Goal: Transaction & Acquisition: Purchase product/service

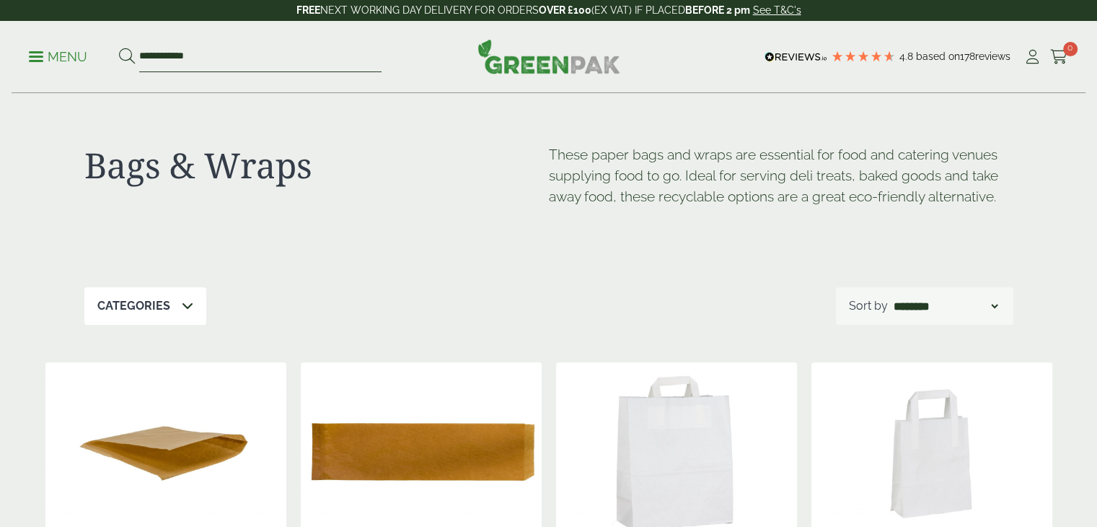
click at [182, 54] on input "**********" at bounding box center [260, 57] width 242 height 30
drag, startPoint x: 243, startPoint y: 56, endPoint x: 75, endPoint y: 64, distance: 168.2
click at [75, 64] on ul "**********" at bounding box center [205, 57] width 353 height 30
click at [75, 64] on p "Menu" at bounding box center [58, 56] width 58 height 17
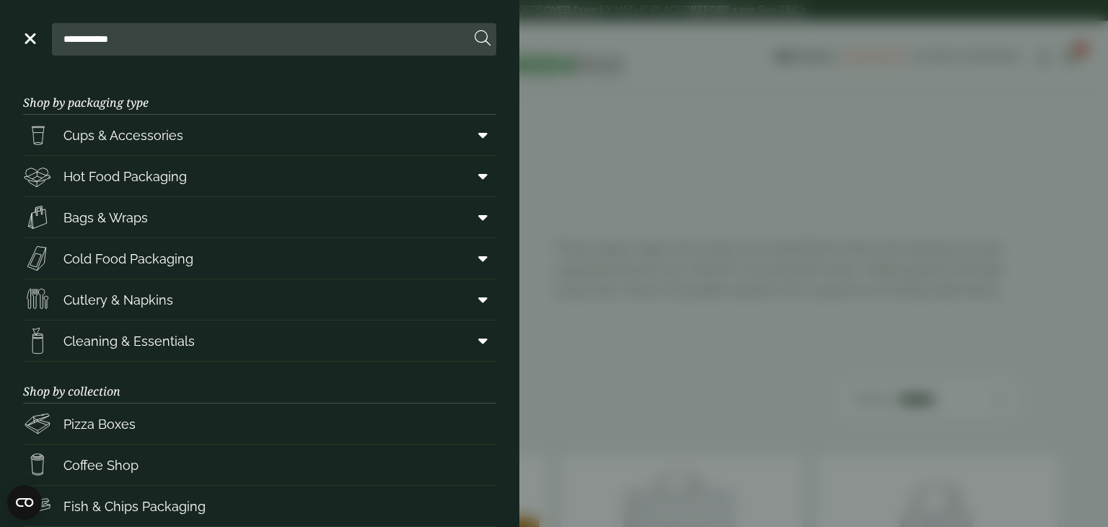
click at [851, 44] on aside "**********" at bounding box center [554, 263] width 1108 height 527
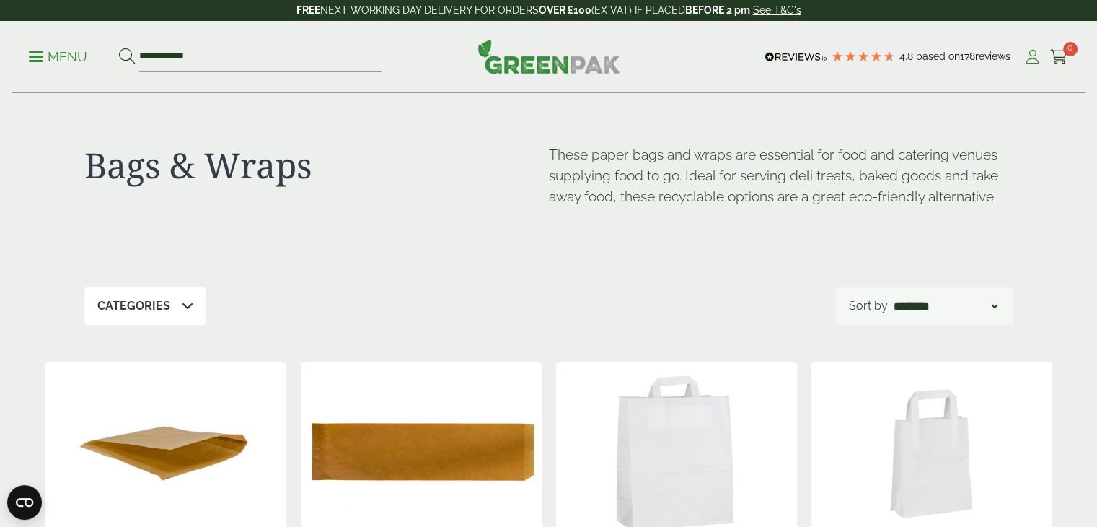
click at [1026, 54] on icon at bounding box center [1032, 57] width 18 height 14
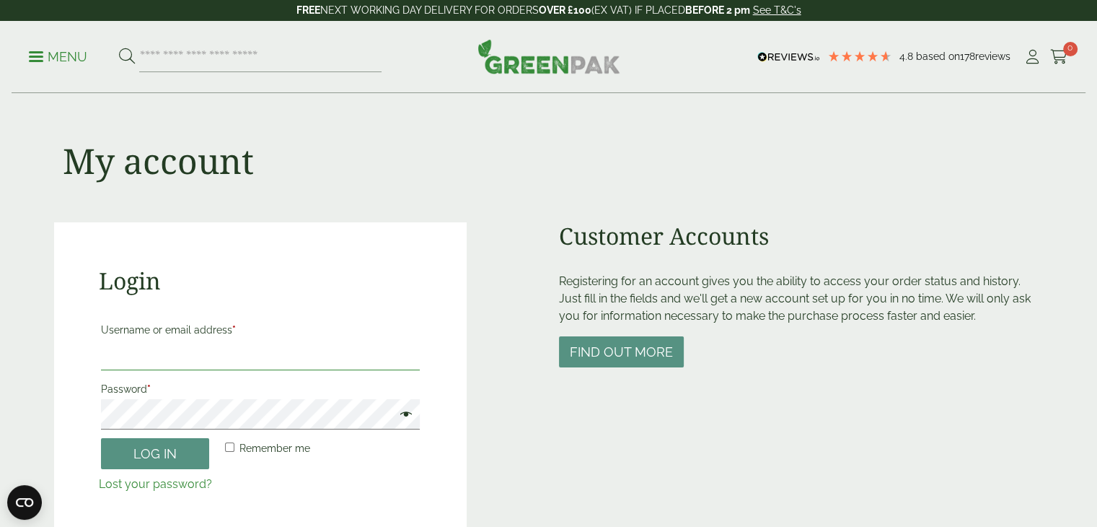
click at [280, 358] on input "Username or email address *" at bounding box center [261, 355] width 320 height 30
type input "**********"
click at [101, 438] on button "Log in" at bounding box center [155, 453] width 108 height 31
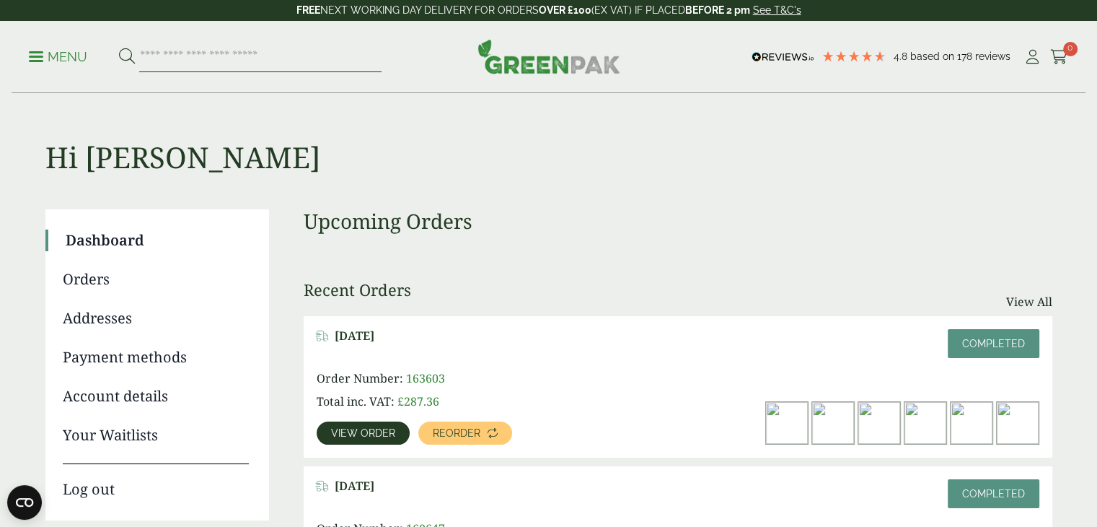
click at [180, 50] on input "search" at bounding box center [260, 57] width 242 height 30
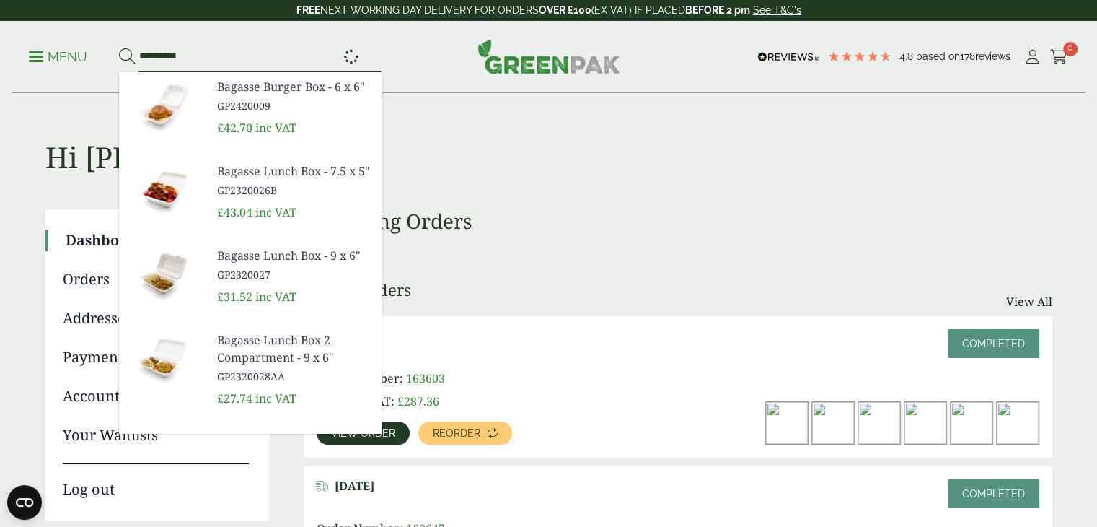
type input "**********"
click at [119, 48] on button at bounding box center [127, 57] width 16 height 19
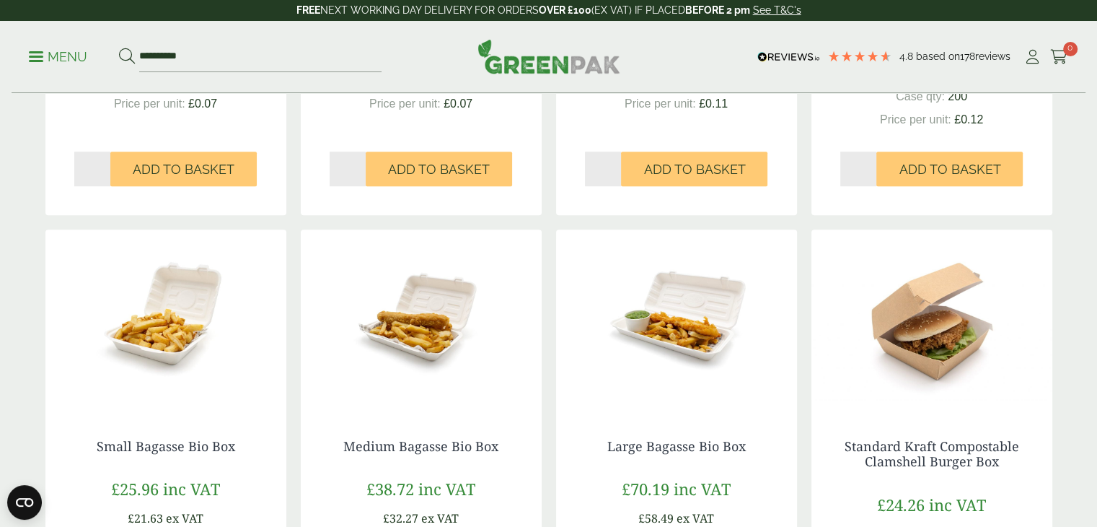
scroll to position [585, 0]
click at [150, 361] on img at bounding box center [165, 319] width 241 height 180
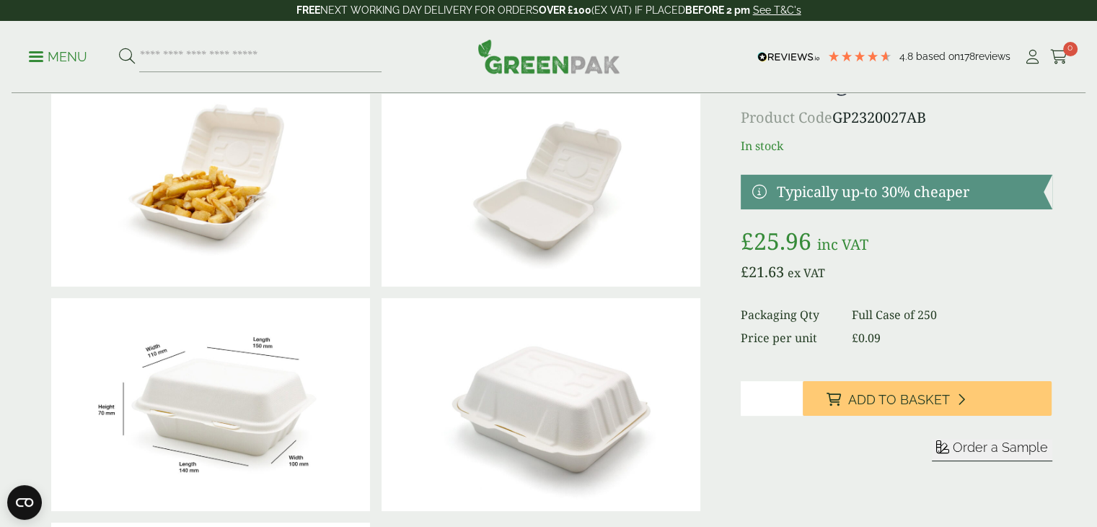
scroll to position [92, 0]
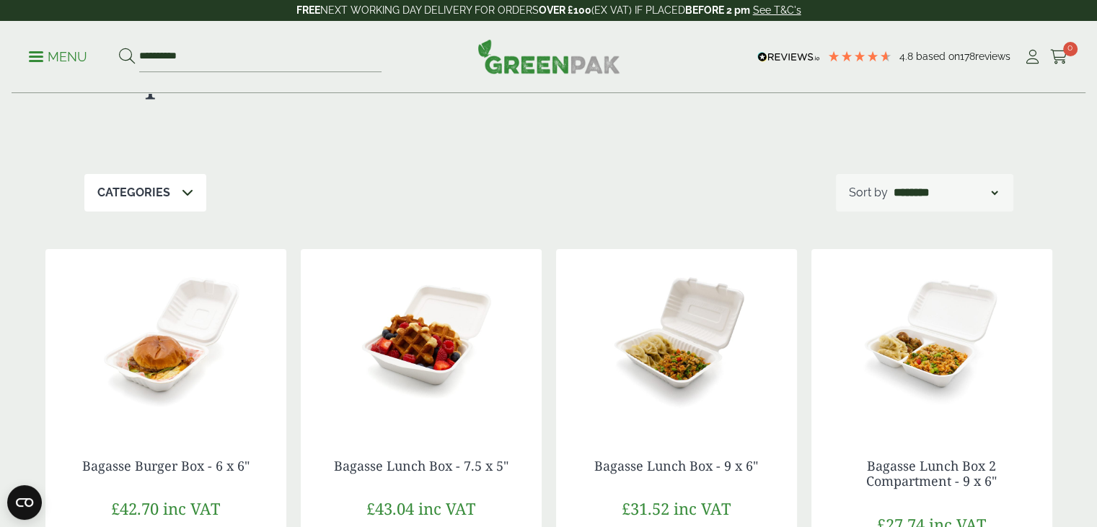
scroll to position [87, 0]
drag, startPoint x: 229, startPoint y: 50, endPoint x: 148, endPoint y: 46, distance: 80.9
click at [148, 46] on input "**********" at bounding box center [260, 57] width 242 height 30
type input "*"
type input "*******"
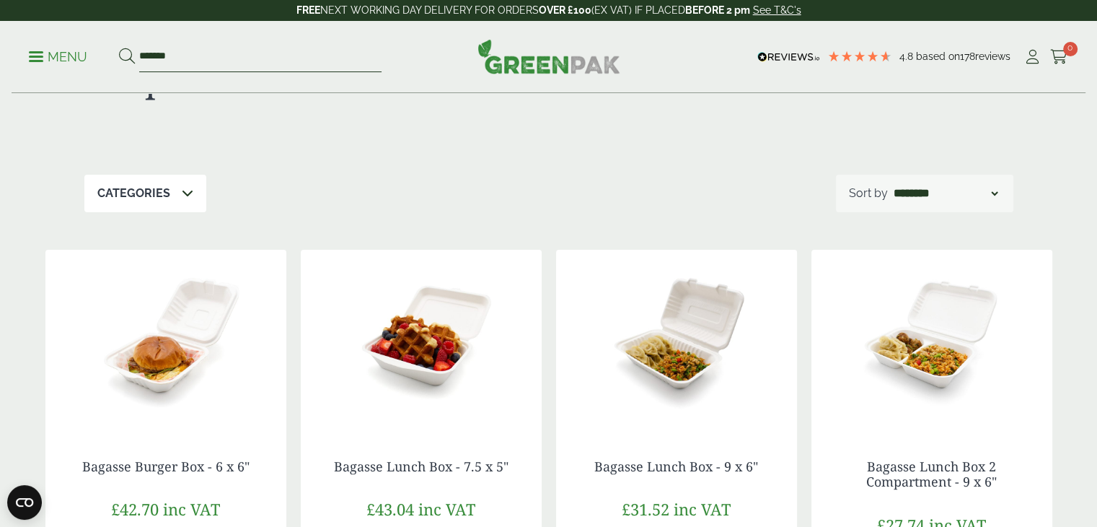
click at [119, 48] on button at bounding box center [127, 57] width 16 height 19
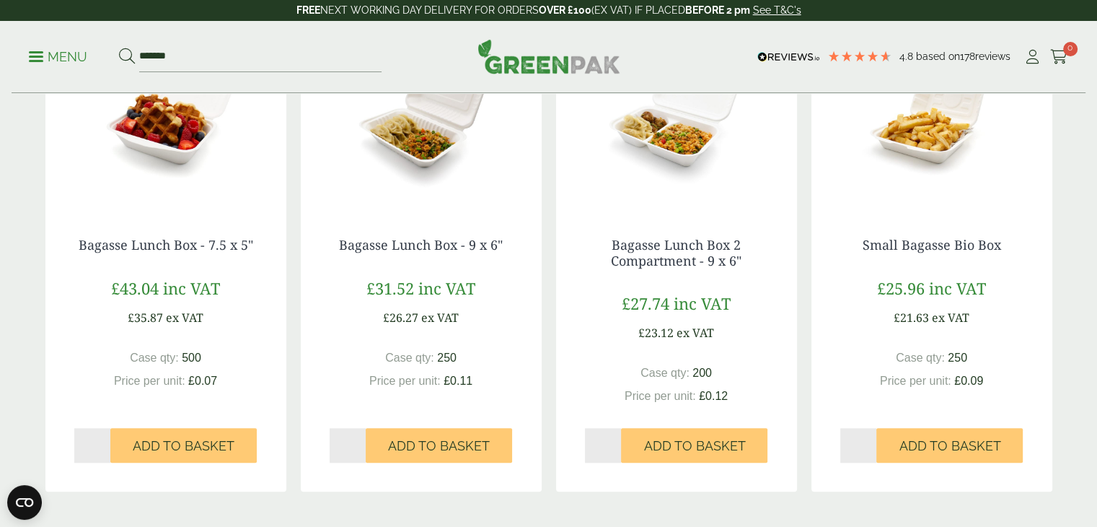
scroll to position [1268, 0]
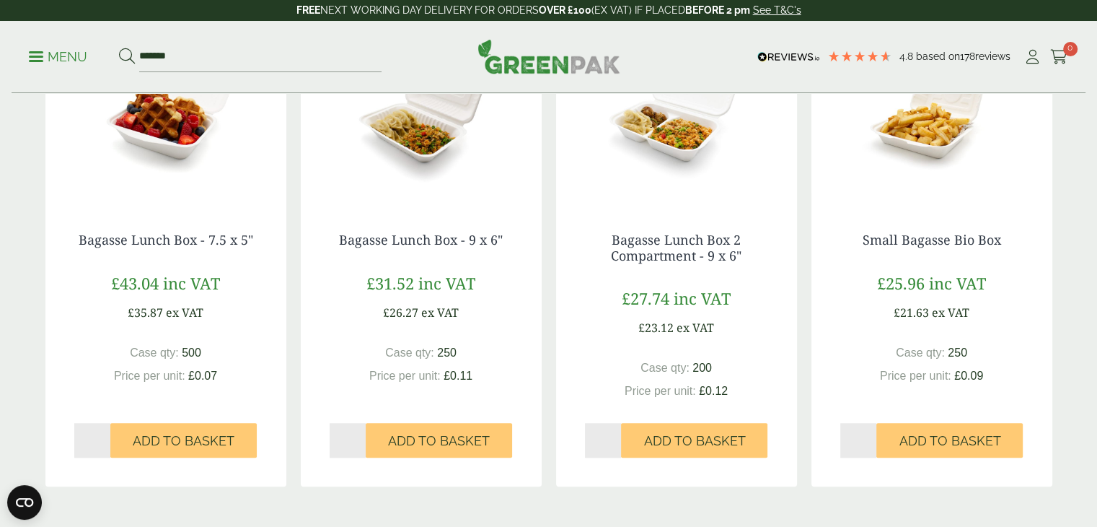
click at [932, 151] on img at bounding box center [931, 113] width 241 height 180
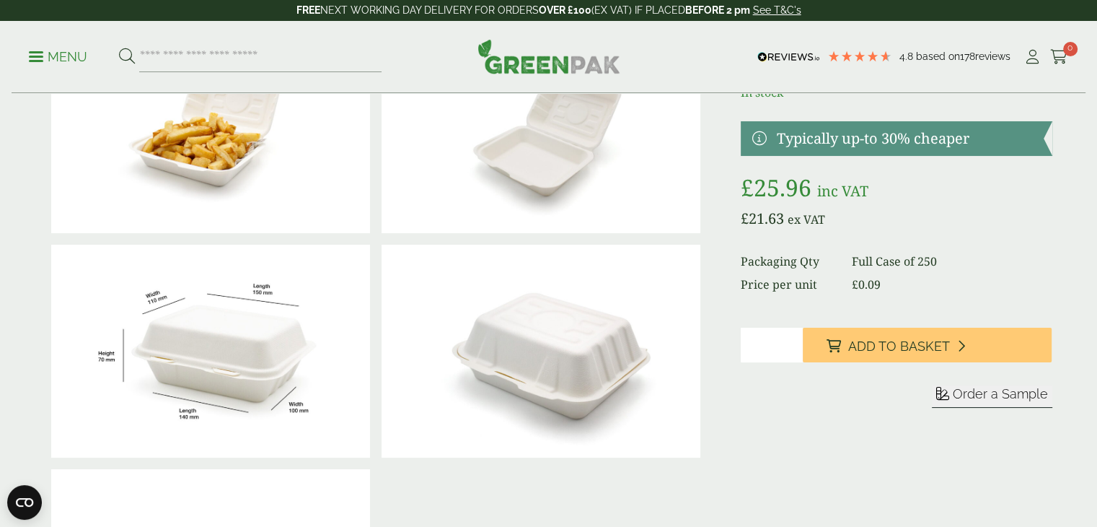
scroll to position [109, 0]
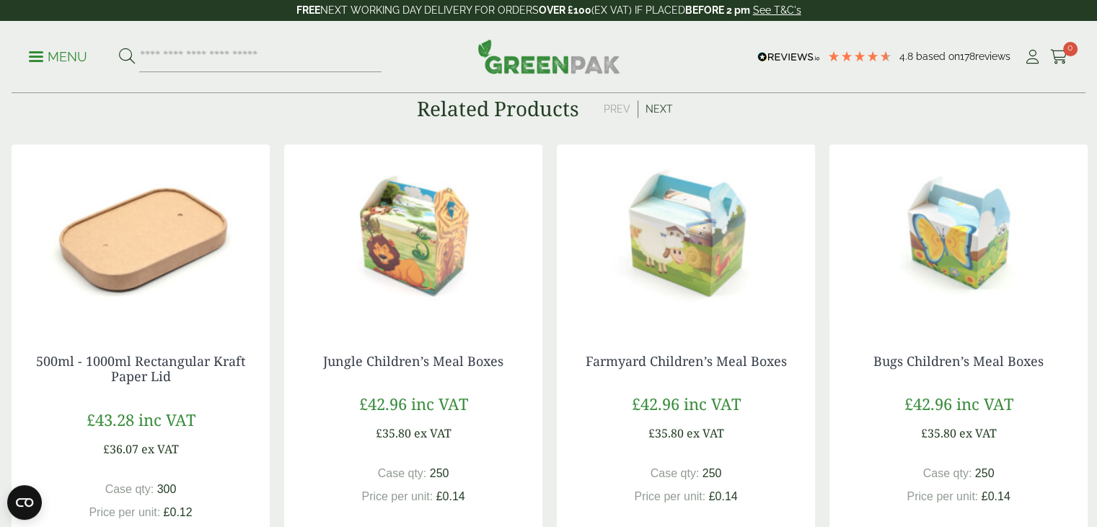
scroll to position [1362, 0]
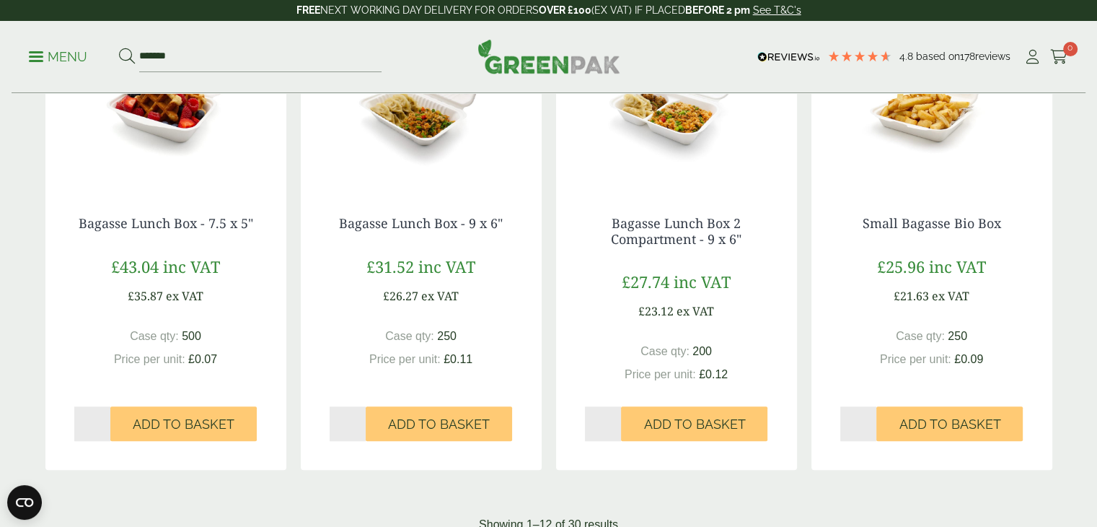
scroll to position [1284, 0]
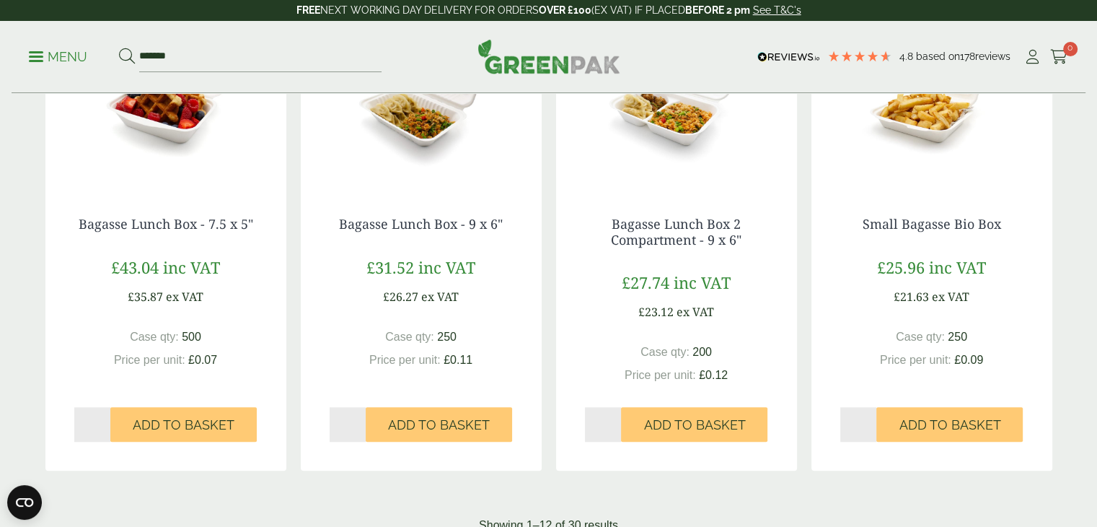
click at [176, 172] on img at bounding box center [165, 97] width 241 height 180
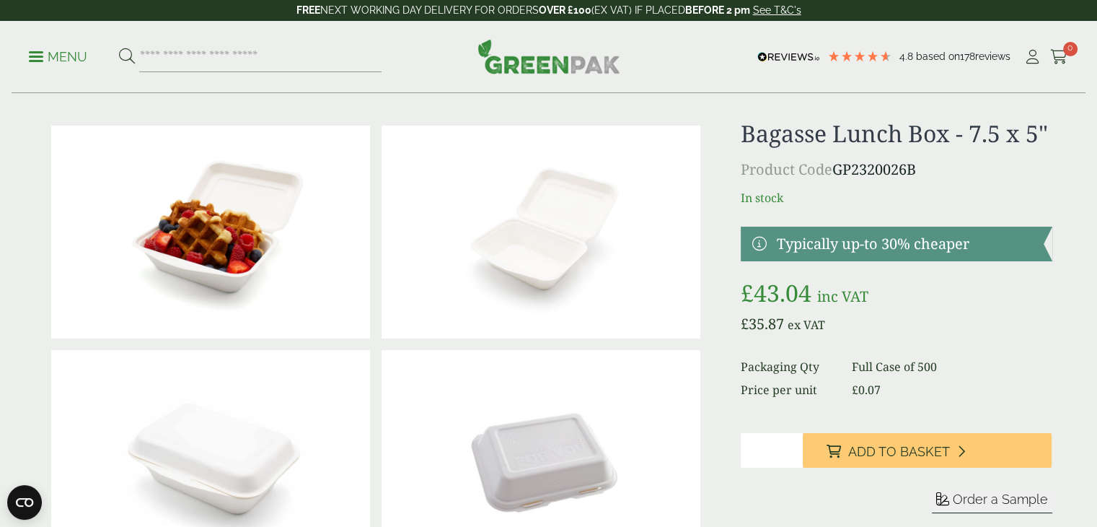
scroll to position [20, 0]
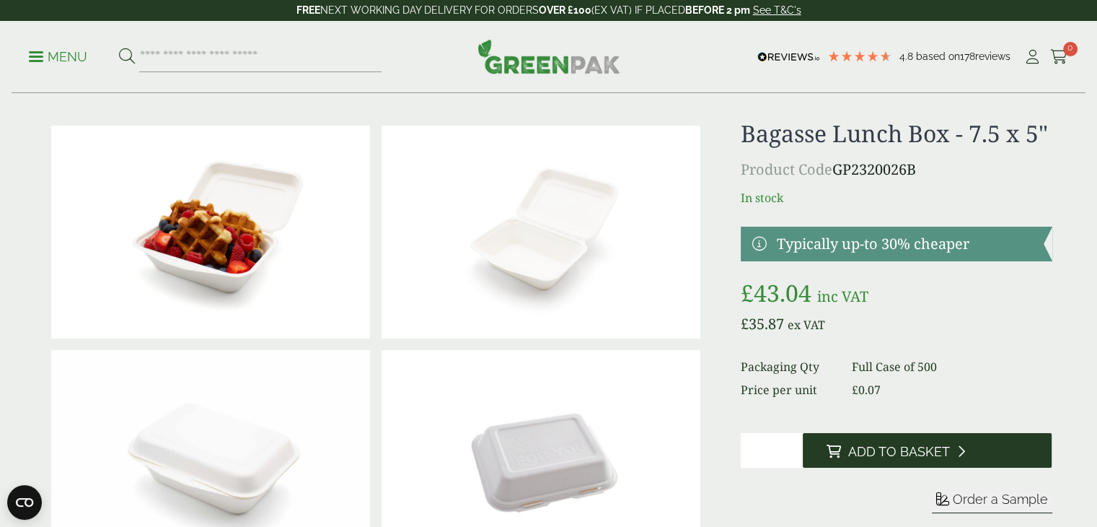
click at [877, 451] on span "Add to Basket" at bounding box center [898, 452] width 102 height 16
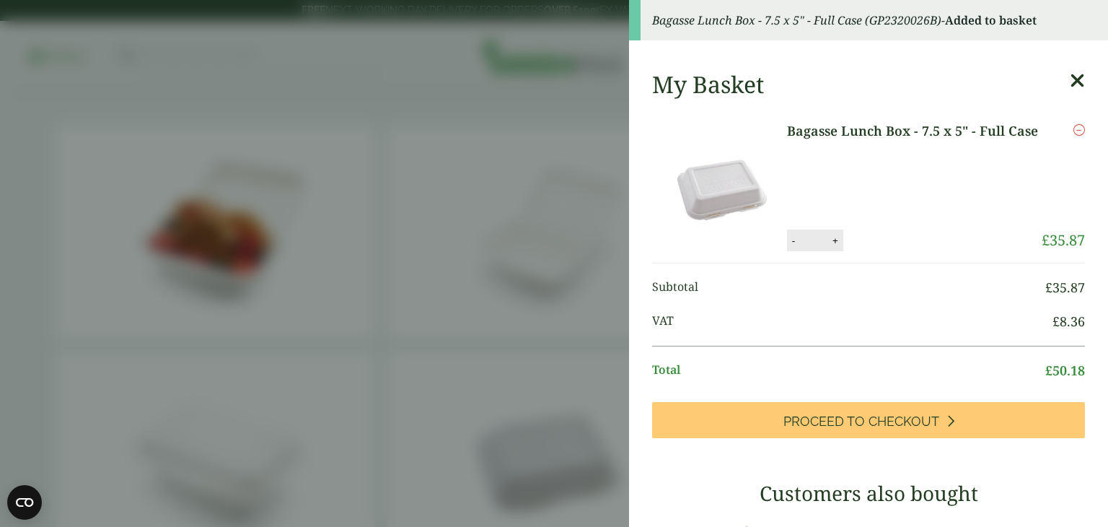
click at [575, 106] on aside "Bagasse Lunch Box - 7.5 x 5" - Full Case (GP2320026B) - Added to basket My Bask…" at bounding box center [554, 263] width 1108 height 527
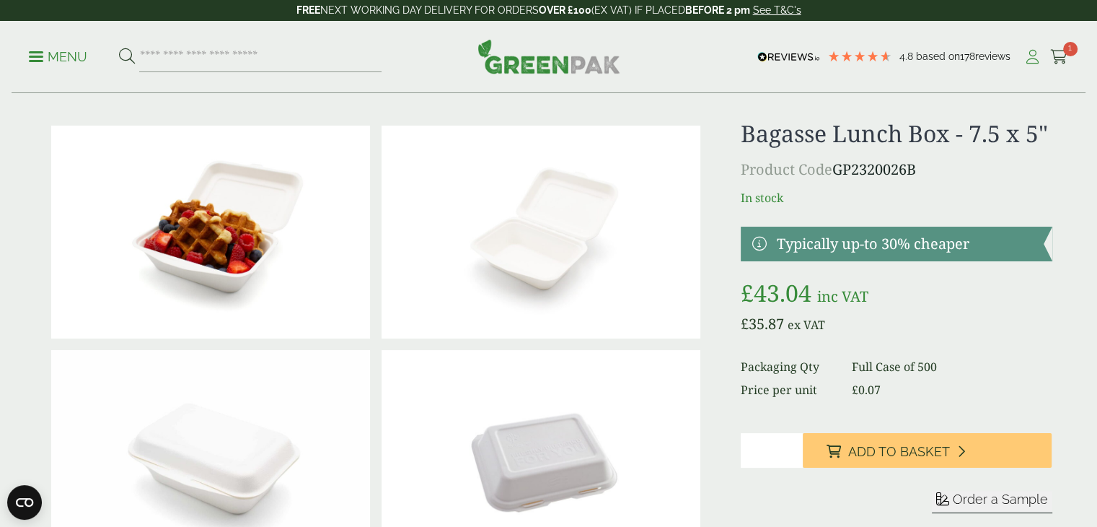
click at [1029, 60] on icon at bounding box center [1032, 57] width 18 height 14
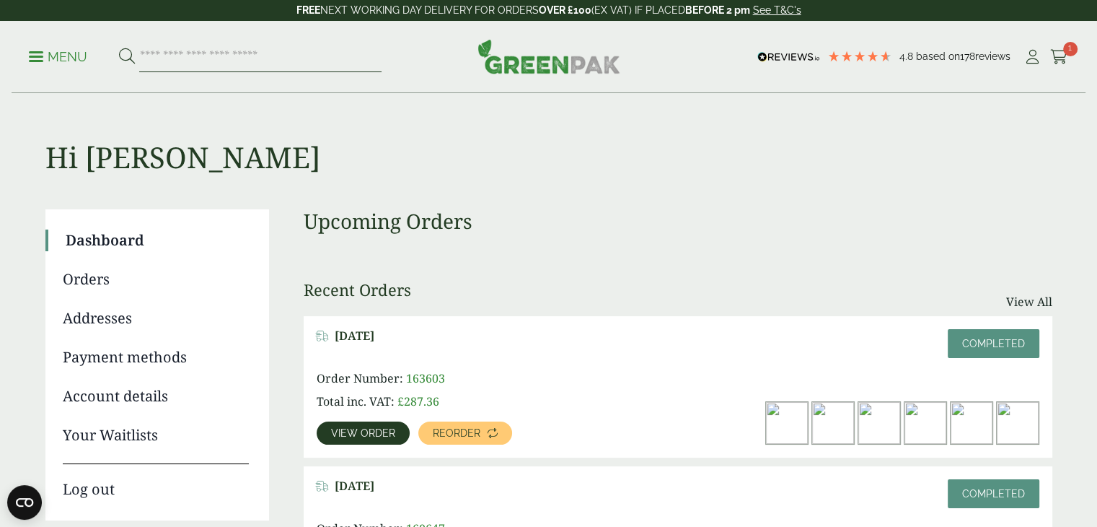
click at [312, 52] on input "search" at bounding box center [260, 57] width 242 height 30
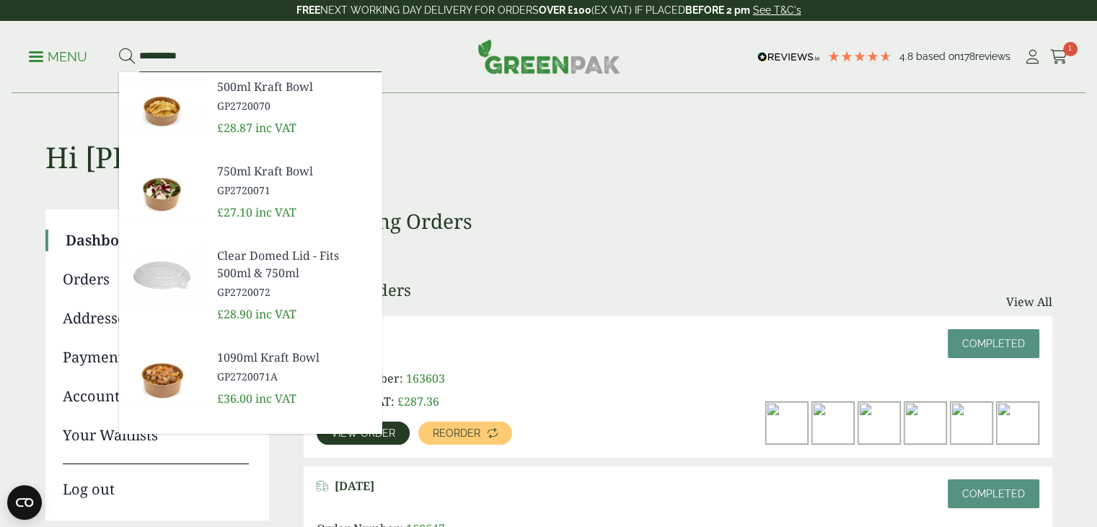
type input "**********"
click at [237, 189] on span "GP2720071" at bounding box center [293, 189] width 153 height 15
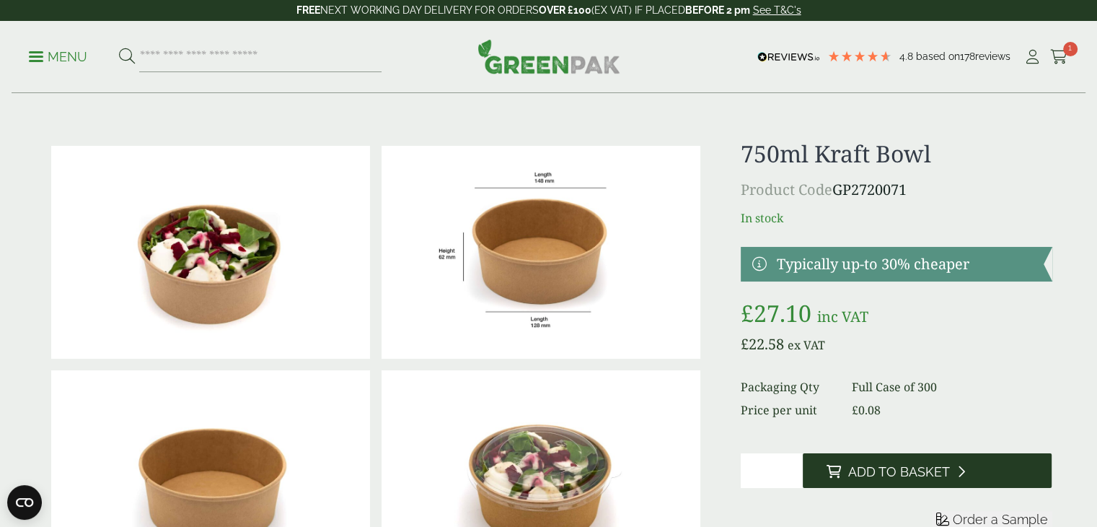
click at [866, 475] on span "Add to Basket" at bounding box center [898, 472] width 102 height 16
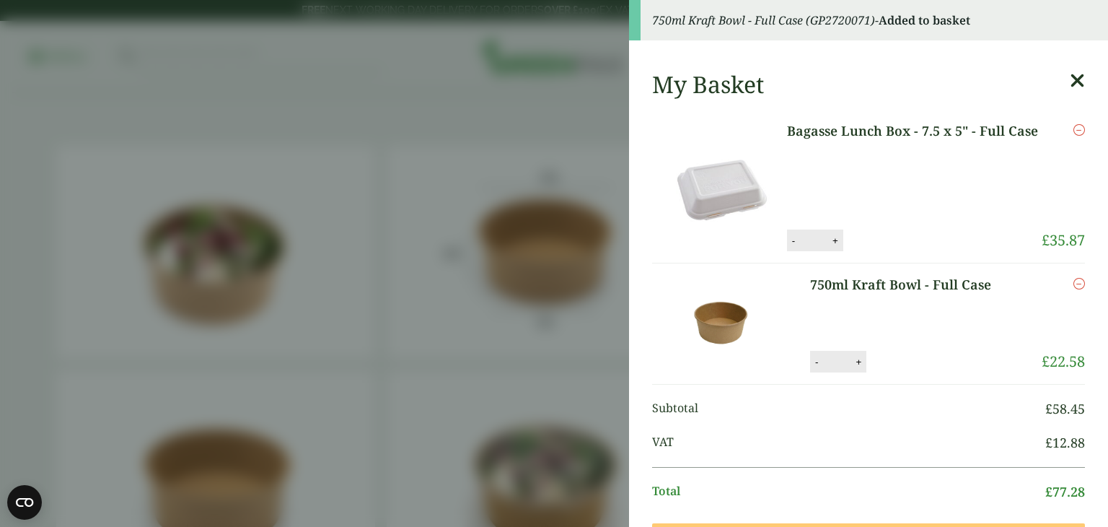
click at [563, 80] on aside "750ml Kraft Bowl - Full Case (GP2720071) - Added to basket My Basket Bagasse Lu…" at bounding box center [554, 263] width 1108 height 527
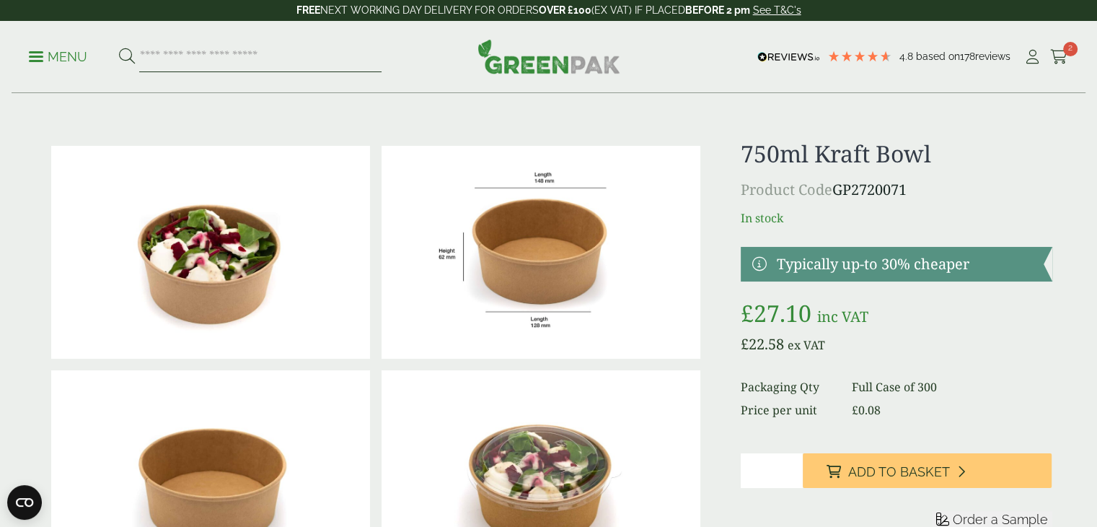
click at [297, 56] on input "search" at bounding box center [260, 57] width 242 height 30
type input "**********"
click at [119, 48] on button at bounding box center [127, 57] width 16 height 19
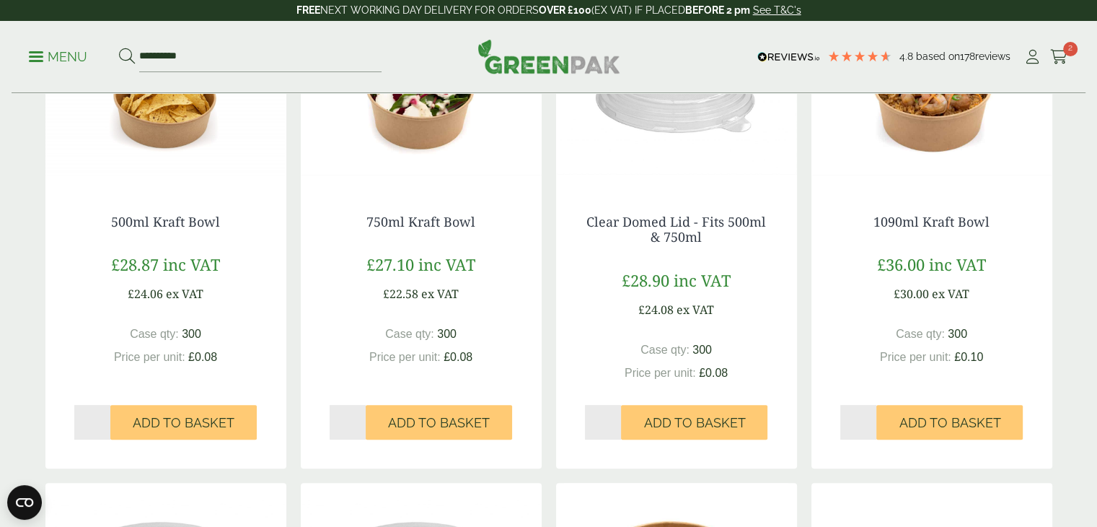
scroll to position [332, 0]
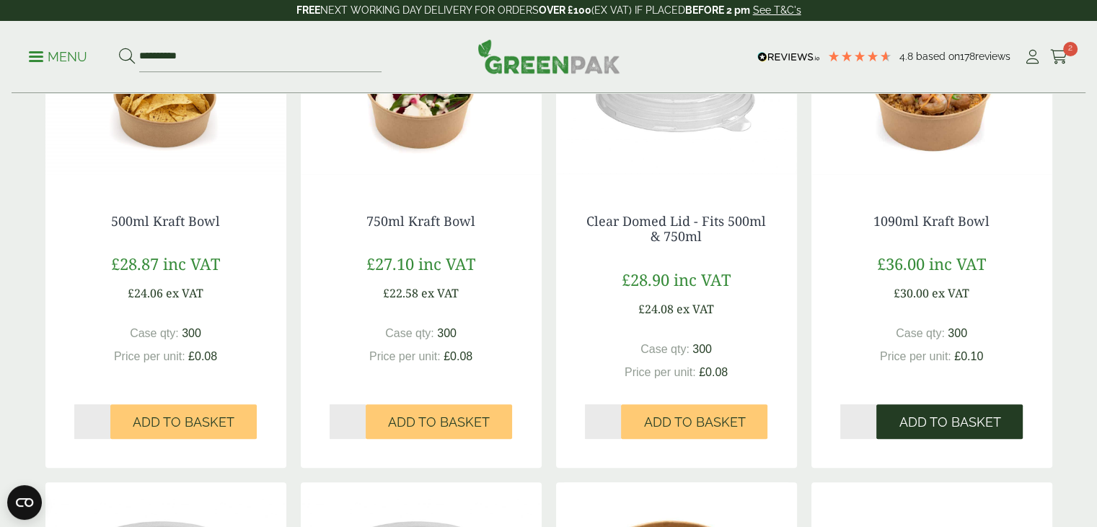
click at [974, 423] on span "Add to Basket" at bounding box center [950, 422] width 102 height 16
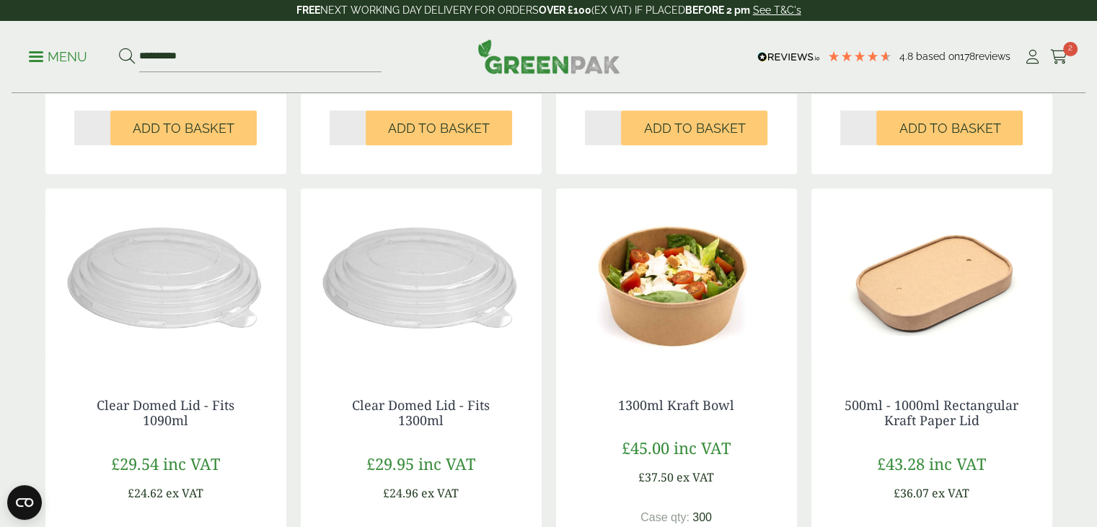
scroll to position [626, 0]
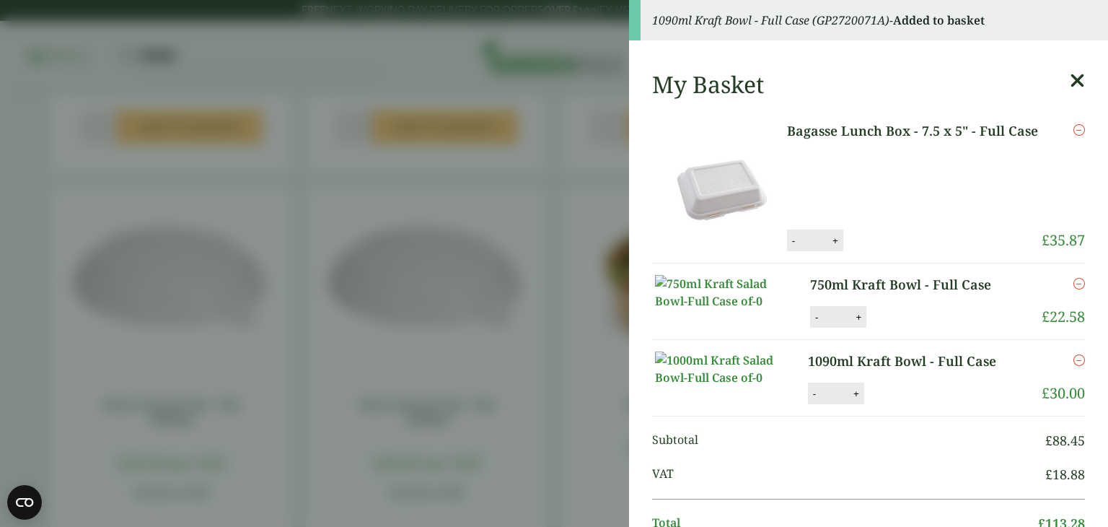
click at [540, 69] on aside "1090ml Kraft Bowl - Full Case (GP2720071A) - Added to basket My Basket Bagasse …" at bounding box center [554, 263] width 1108 height 527
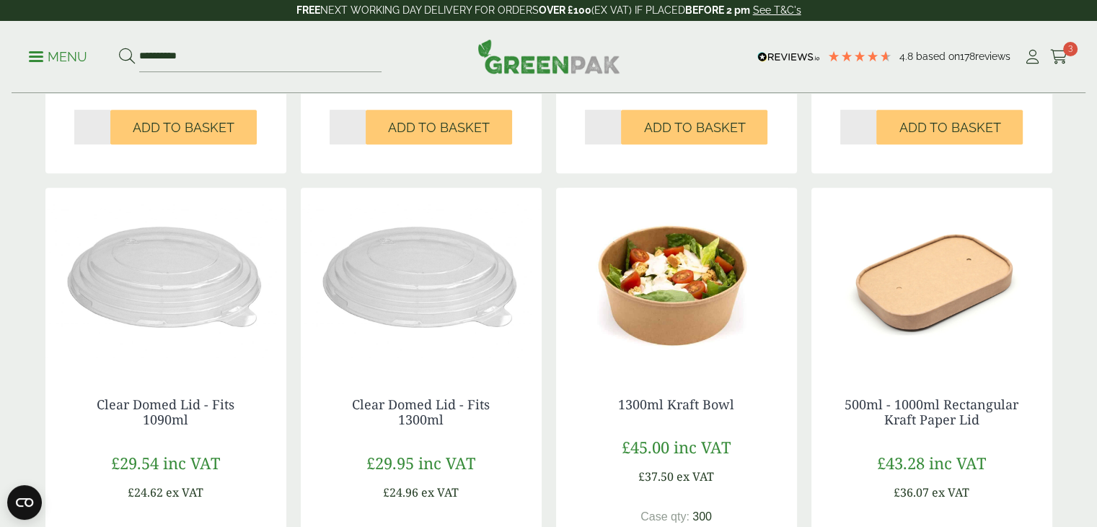
scroll to position [796, 0]
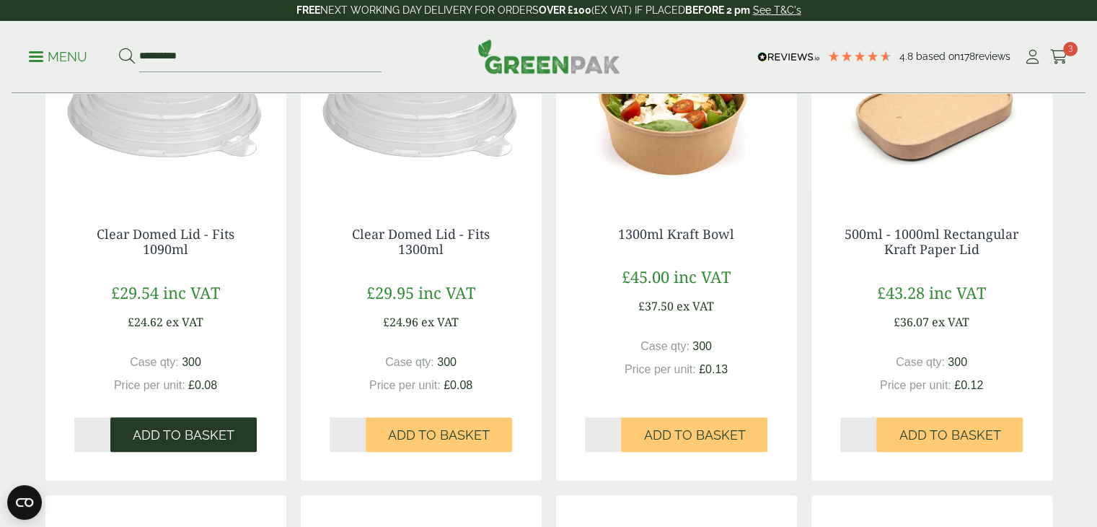
click at [182, 438] on span "Add to Basket" at bounding box center [184, 435] width 102 height 16
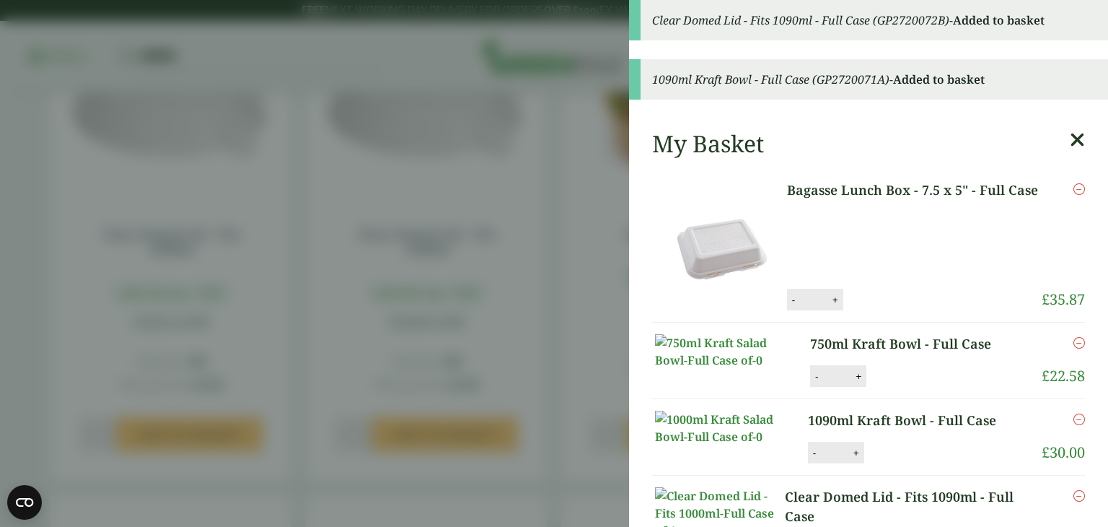
click at [542, 206] on aside "Clear Domed Lid - Fits 1090ml - Full Case (GP2720072B) - Added to basket 1090ml…" at bounding box center [554, 263] width 1108 height 527
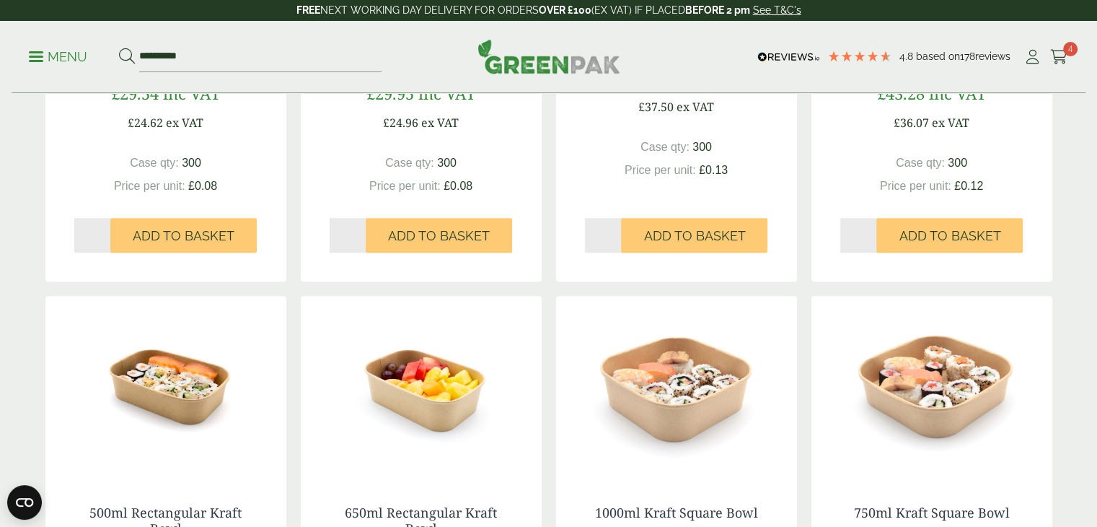
scroll to position [991, 0]
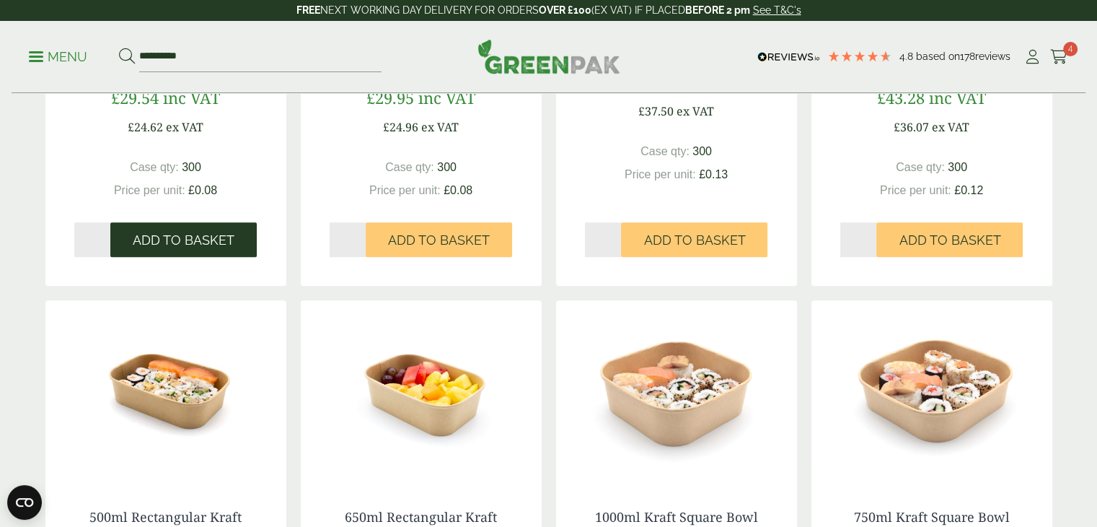
click at [185, 226] on button "Add to Basket" at bounding box center [183, 239] width 146 height 35
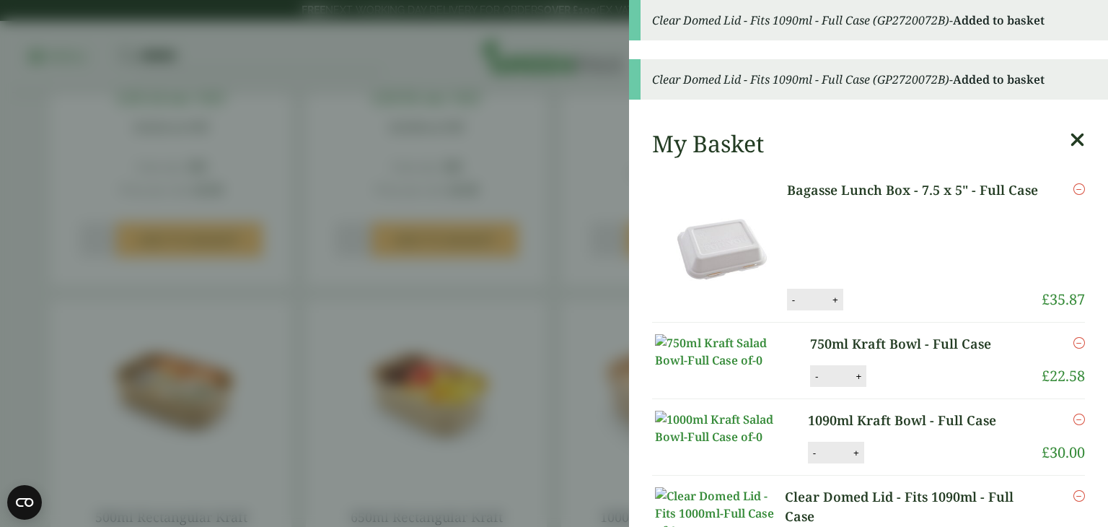
click at [537, 219] on aside "Clear Domed Lid - Fits 1090ml - Full Case (GP2720072B) - Added to basket Clear …" at bounding box center [554, 263] width 1108 height 527
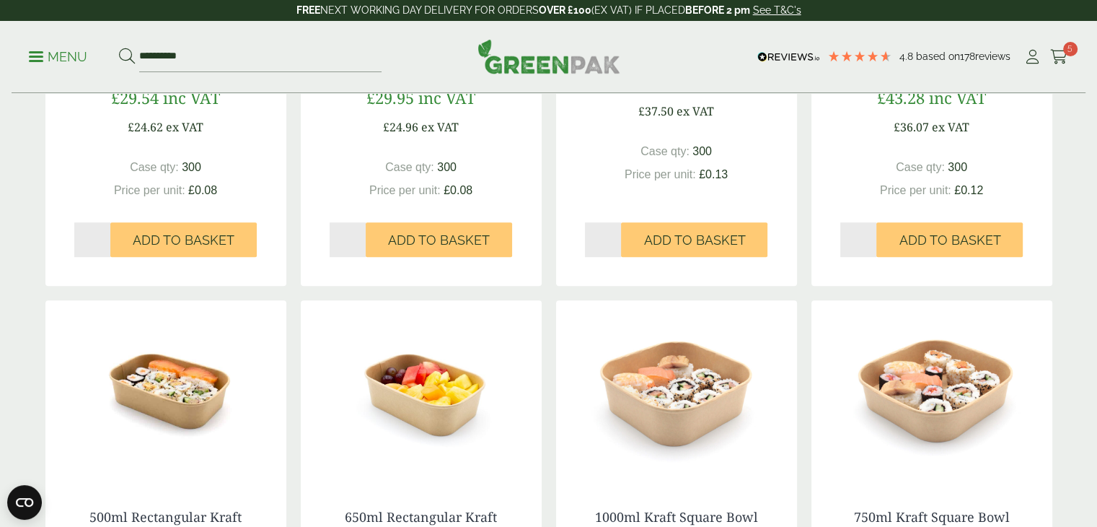
click at [537, 219] on div "Clear Domed Lid - Fits 1300ml £29.95 inc VAT £24.96 ex VAT Case qty: 300 Price …" at bounding box center [421, 144] width 241 height 283
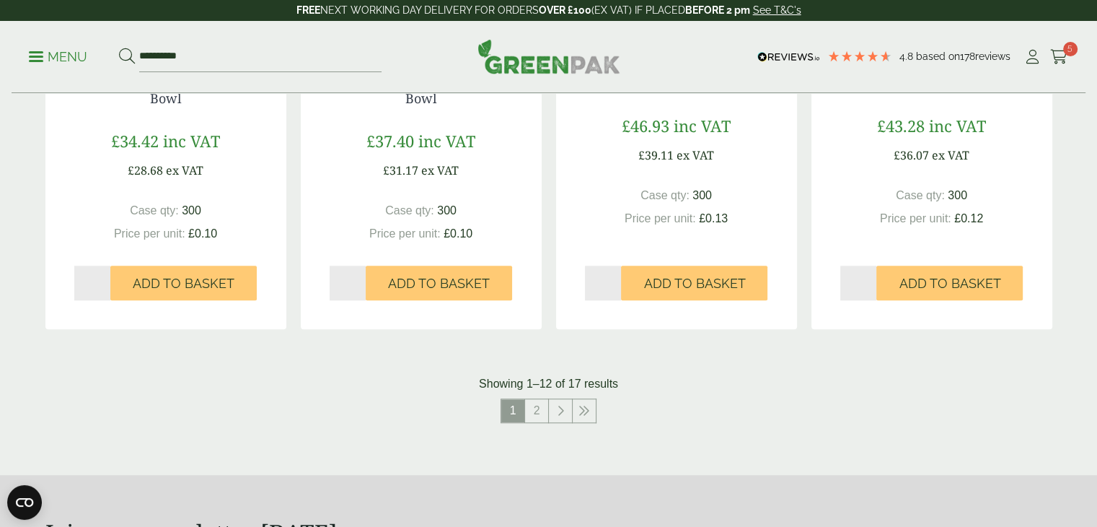
scroll to position [1427, 0]
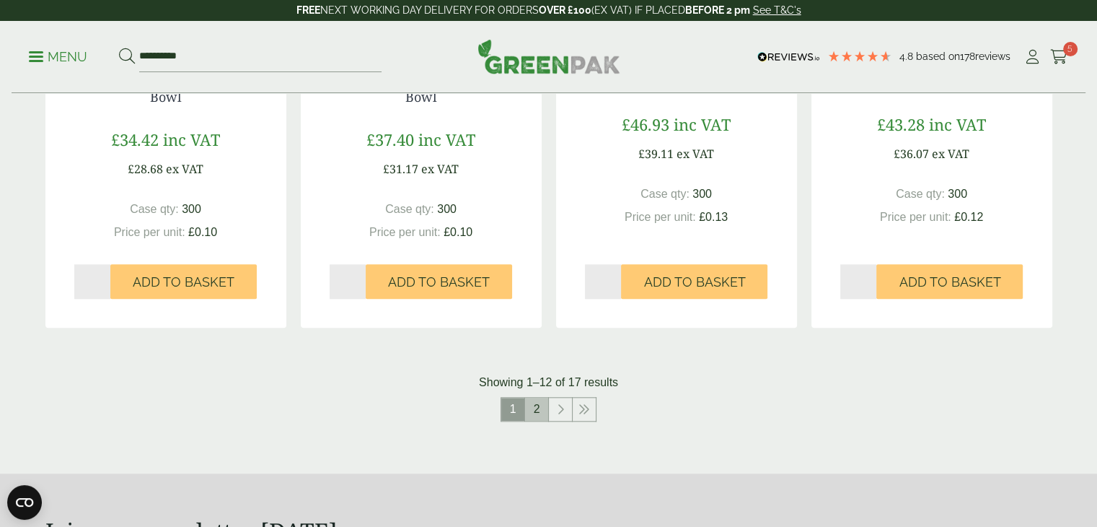
click at [540, 419] on link "2" at bounding box center [536, 408] width 23 height 23
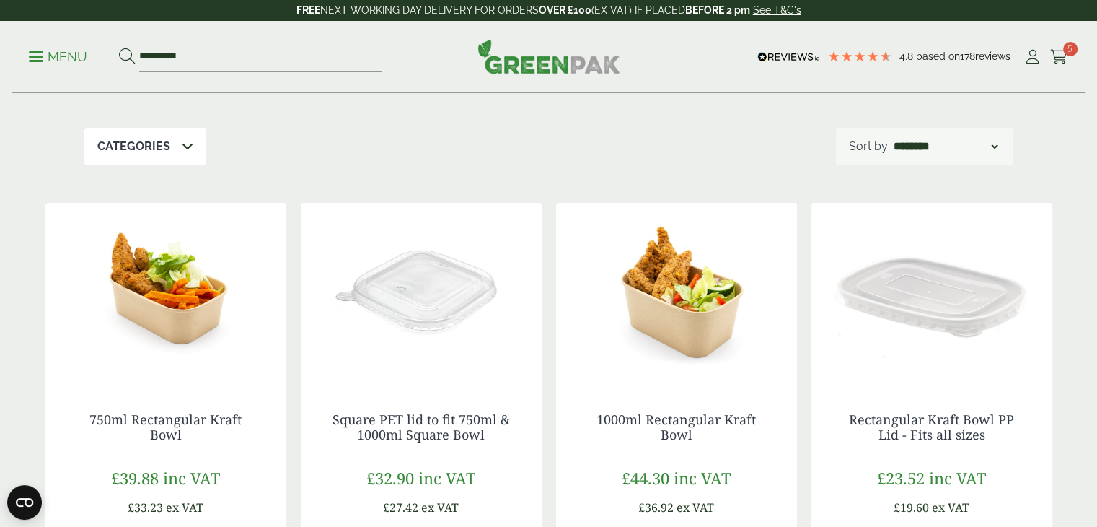
scroll to position [131, 0]
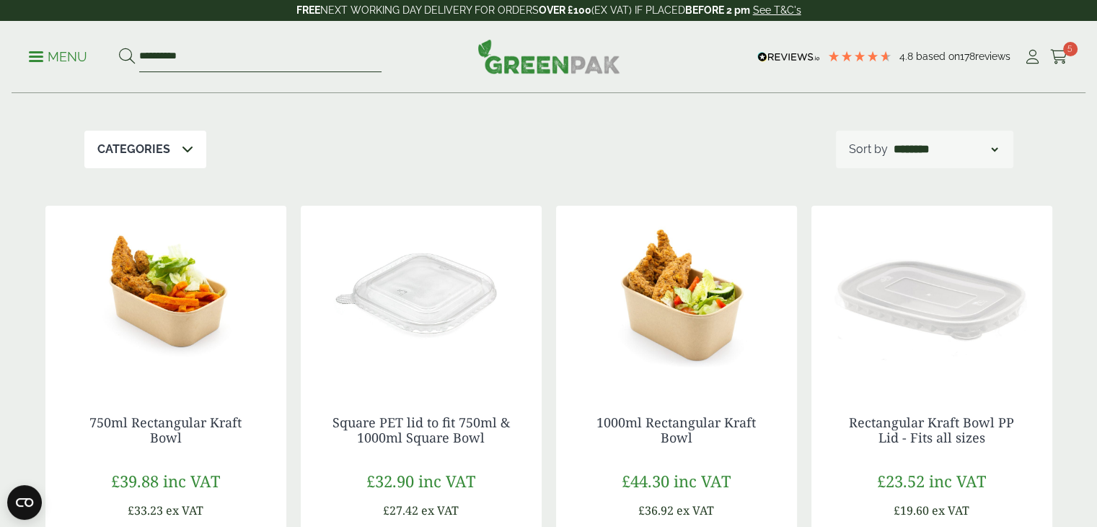
click at [190, 57] on input "**********" at bounding box center [260, 57] width 242 height 30
type input "*"
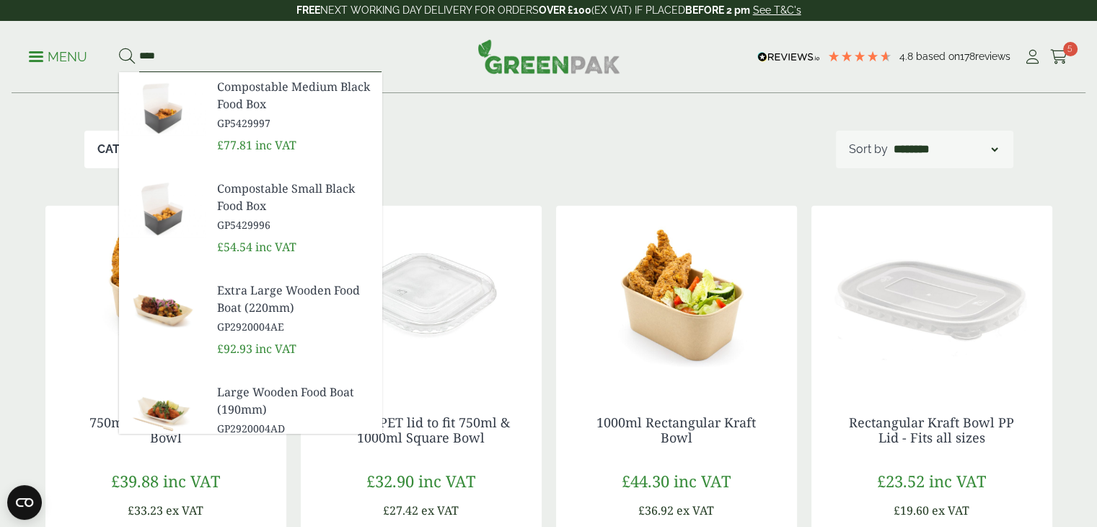
type input "****"
click at [119, 48] on button at bounding box center [127, 57] width 16 height 19
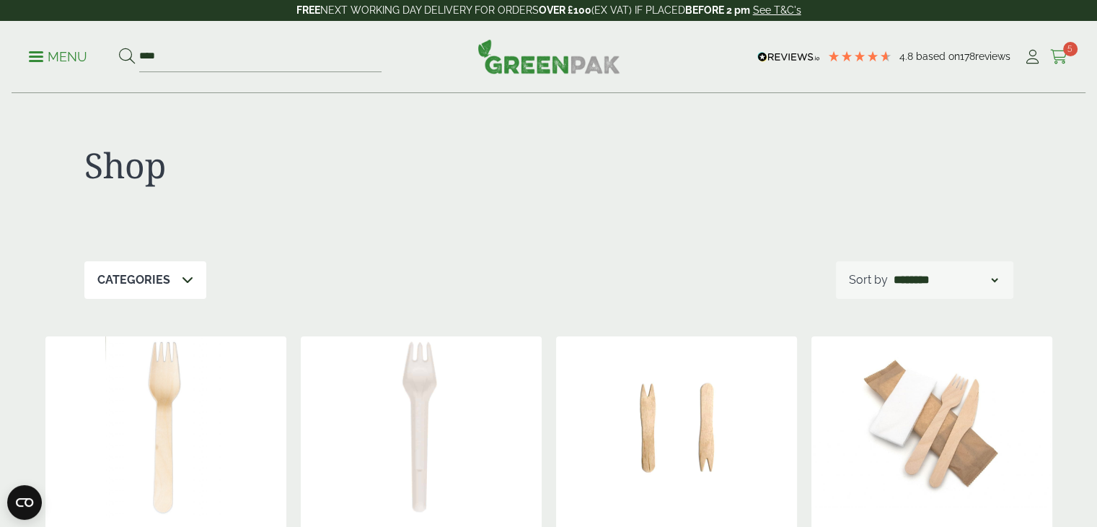
click at [1057, 57] on icon at bounding box center [1059, 57] width 18 height 14
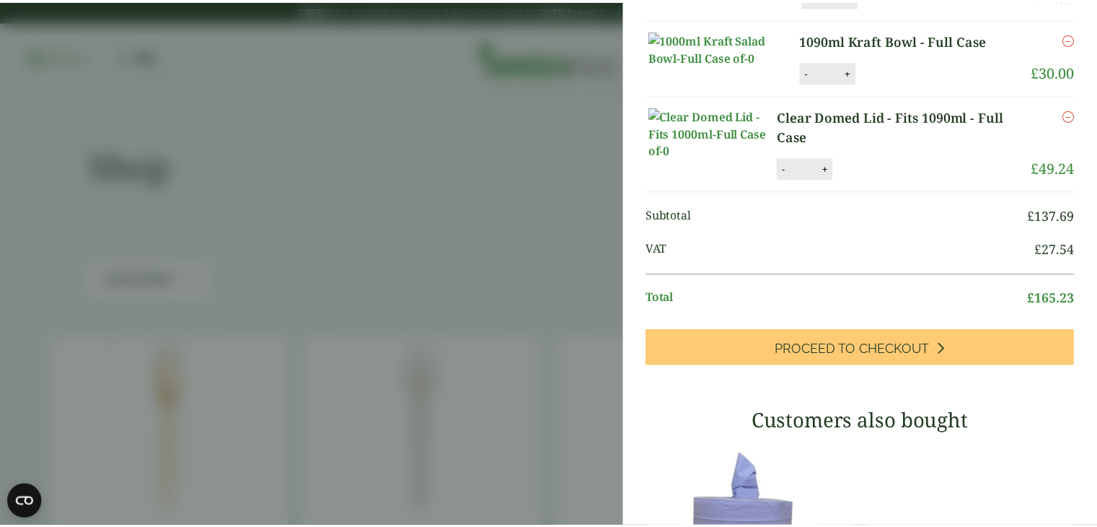
scroll to position [198, 0]
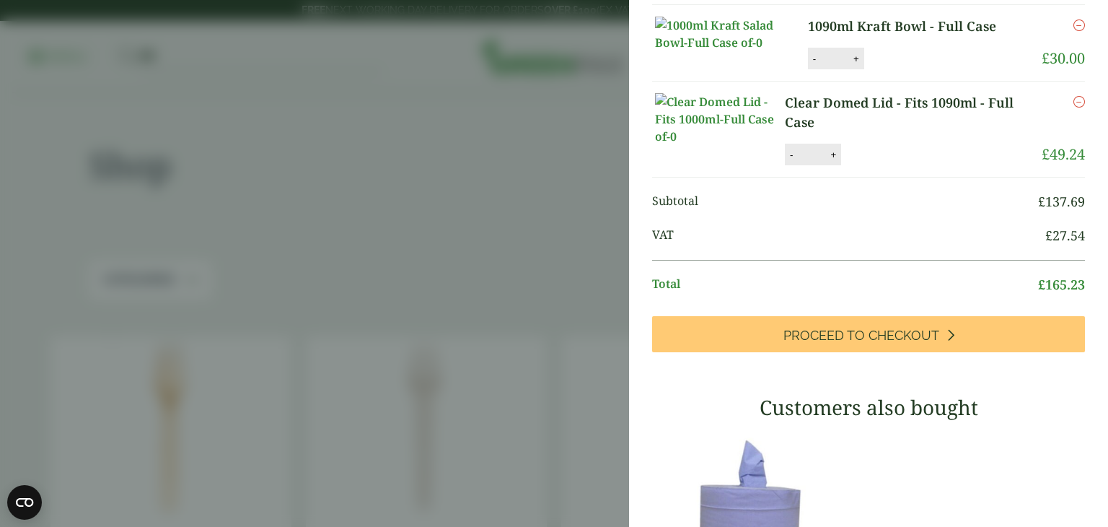
click at [382, 203] on aside "My Basket Bagasse Lunch Box - 7.5 x 5" - Full Case Bagasse Lunch Box - 7.5 x 5"…" at bounding box center [554, 263] width 1108 height 527
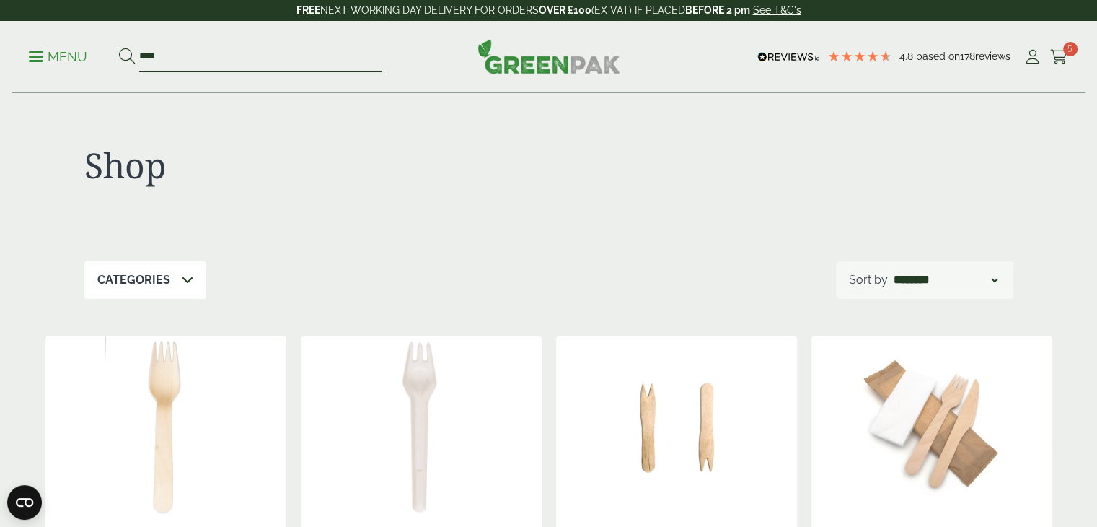
click at [260, 51] on input "****" at bounding box center [260, 57] width 242 height 30
type input "*"
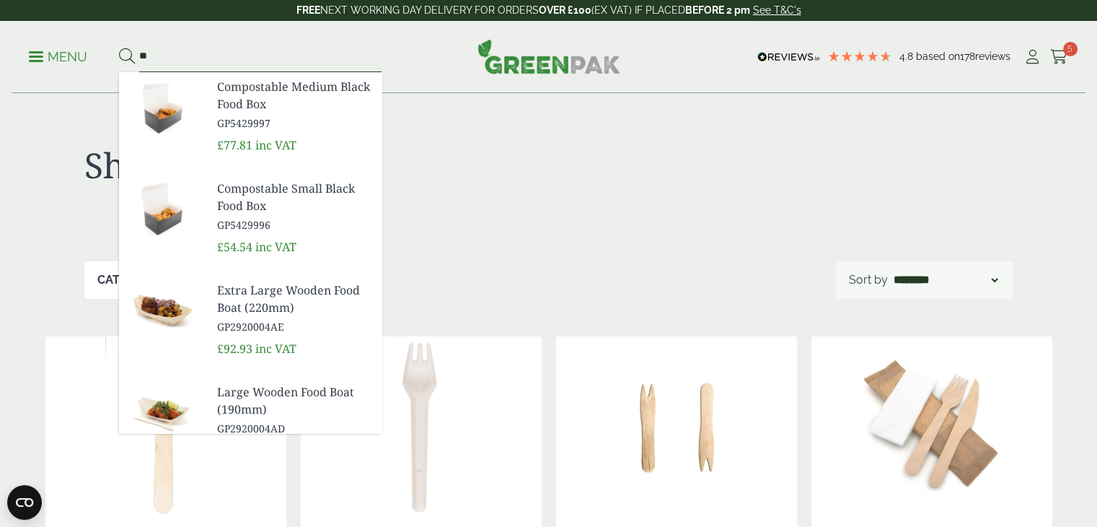
type input "*"
type input "**********"
click at [119, 48] on button at bounding box center [127, 57] width 16 height 19
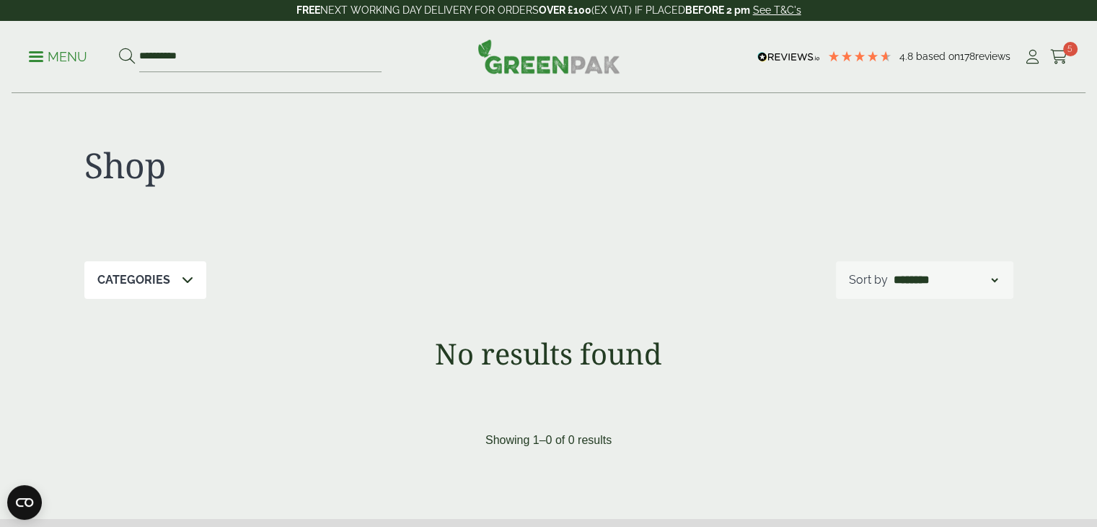
click at [45, 54] on p "Menu" at bounding box center [58, 56] width 58 height 17
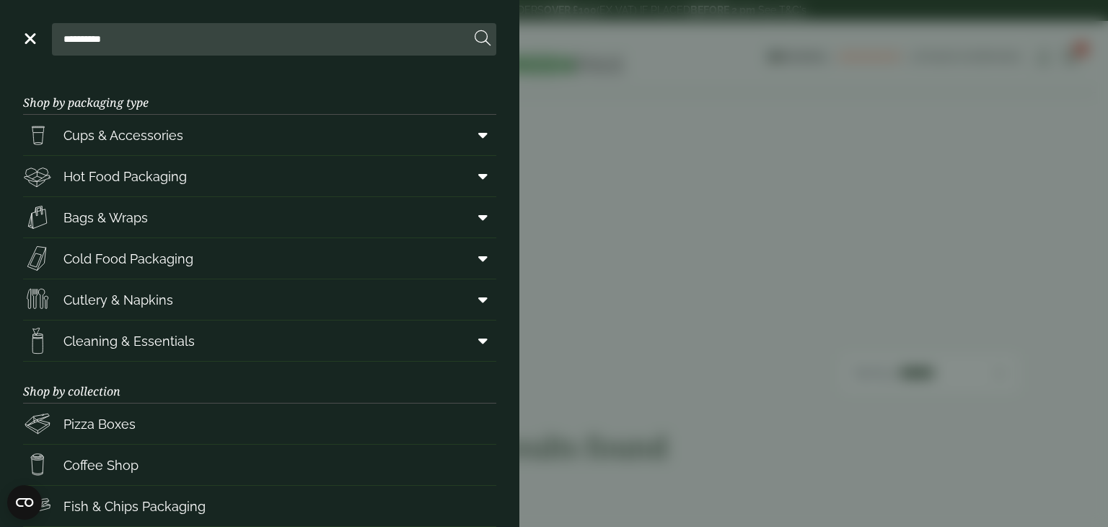
click at [620, 50] on aside "**********" at bounding box center [554, 263] width 1108 height 527
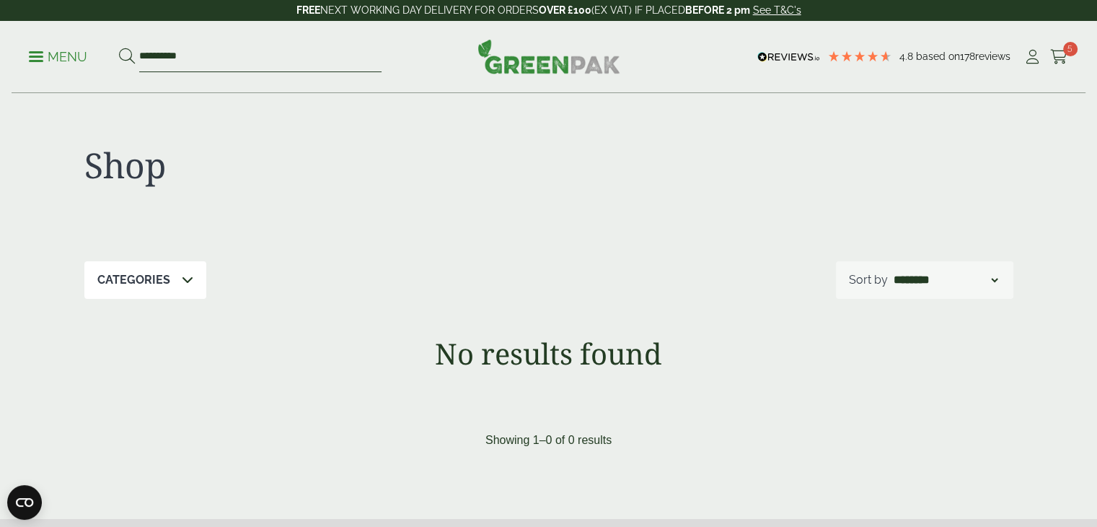
click at [245, 53] on input "**********" at bounding box center [260, 57] width 242 height 30
type input "**********"
click at [119, 48] on button at bounding box center [127, 57] width 16 height 19
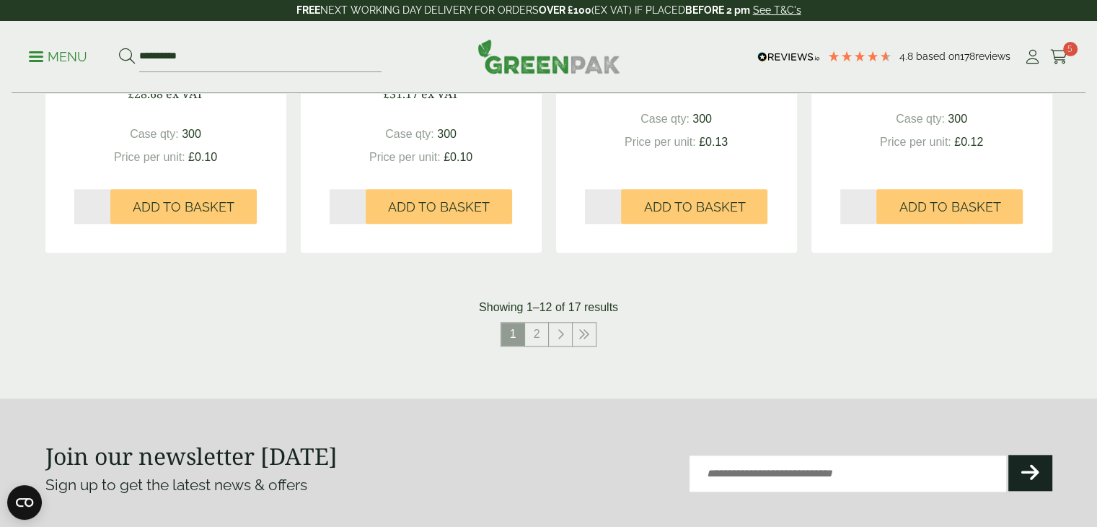
scroll to position [1515, 0]
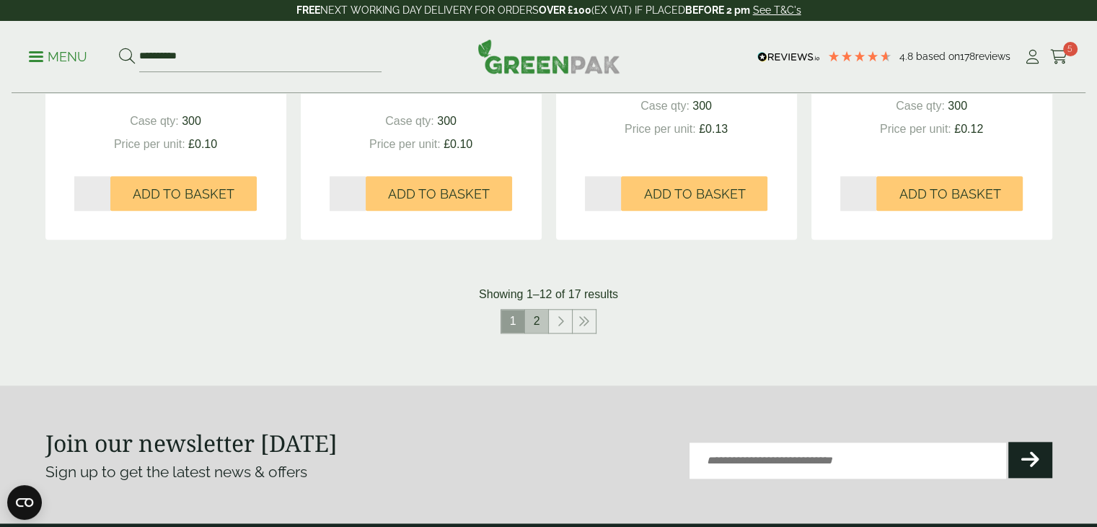
click at [542, 324] on link "2" at bounding box center [536, 320] width 23 height 23
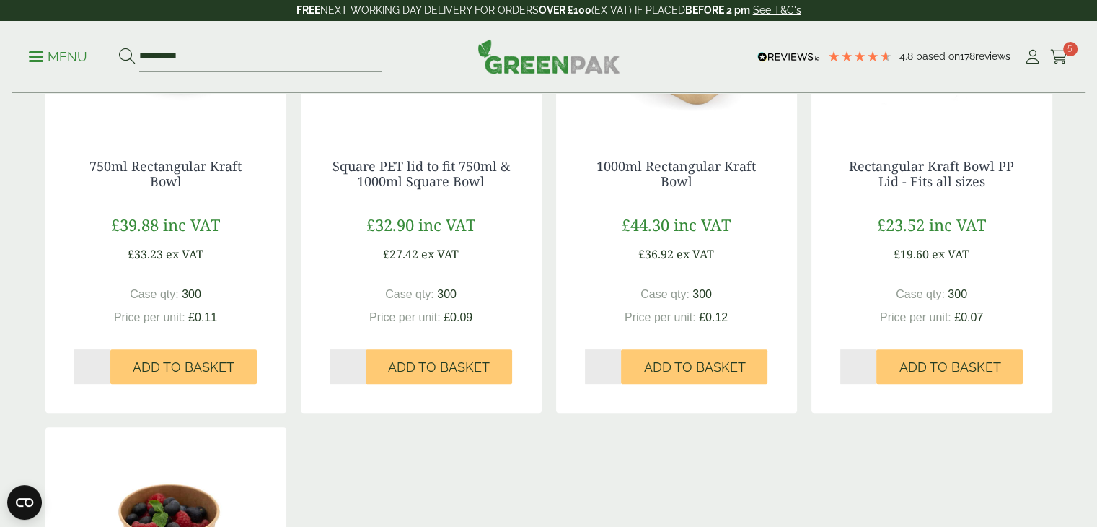
scroll to position [384, 0]
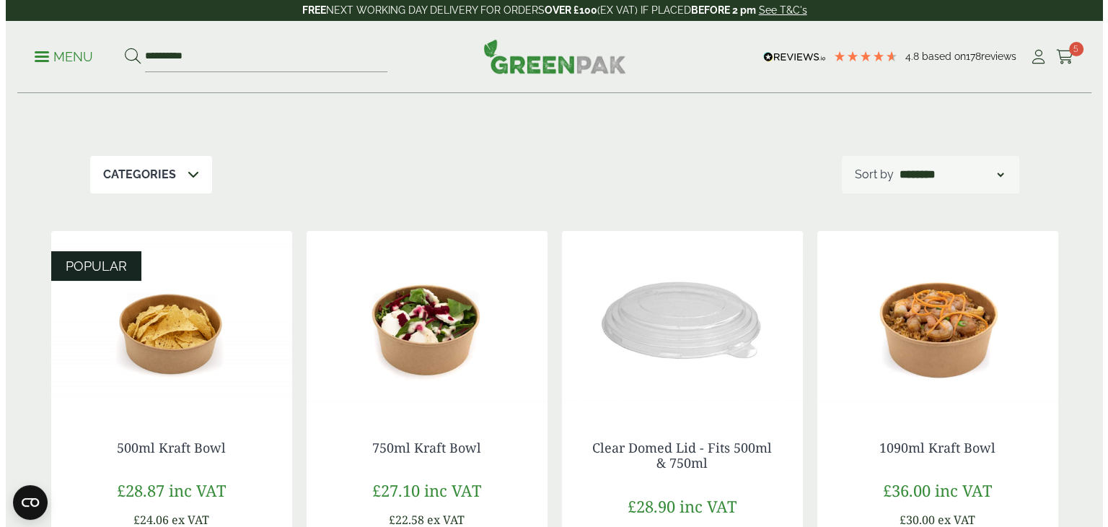
scroll to position [111, 0]
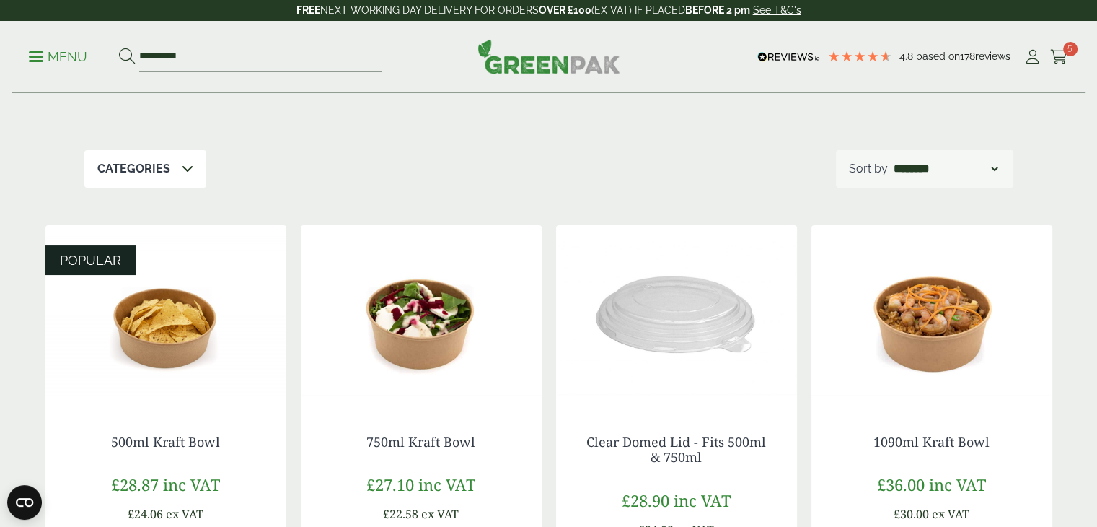
click at [32, 61] on link "Menu" at bounding box center [58, 55] width 58 height 14
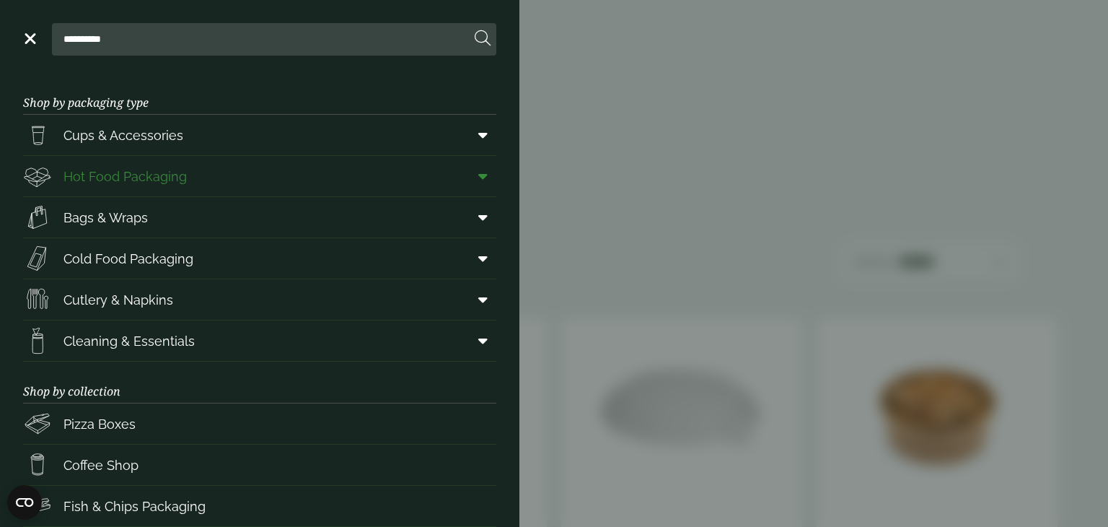
click at [478, 169] on icon at bounding box center [482, 176] width 9 height 14
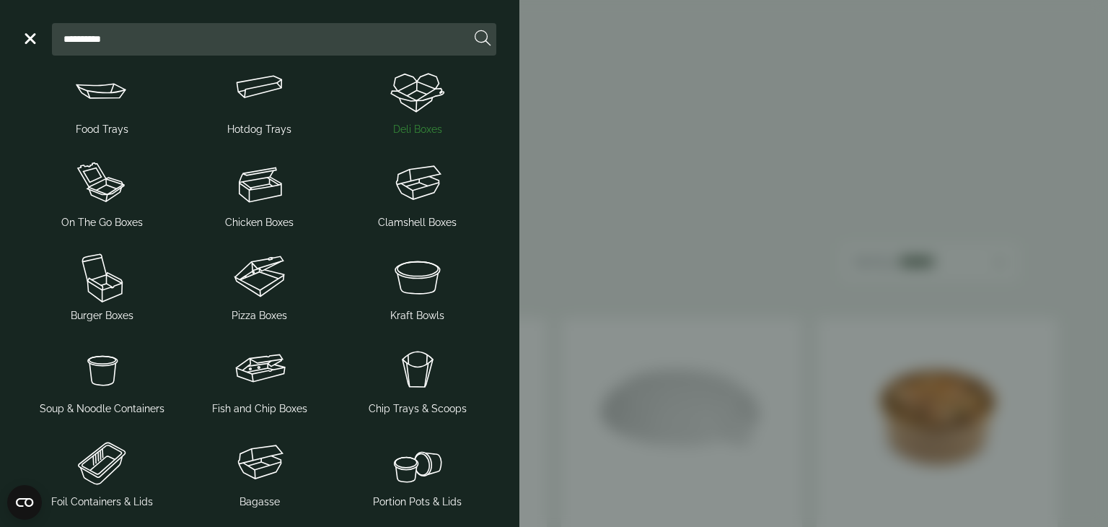
scroll to position [150, 0]
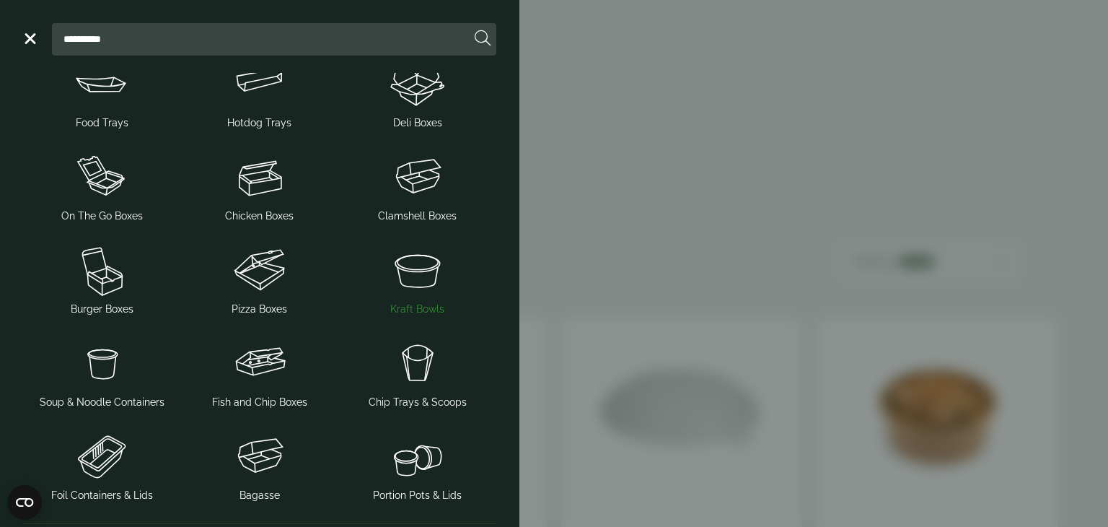
click at [404, 265] on img at bounding box center [417, 270] width 146 height 58
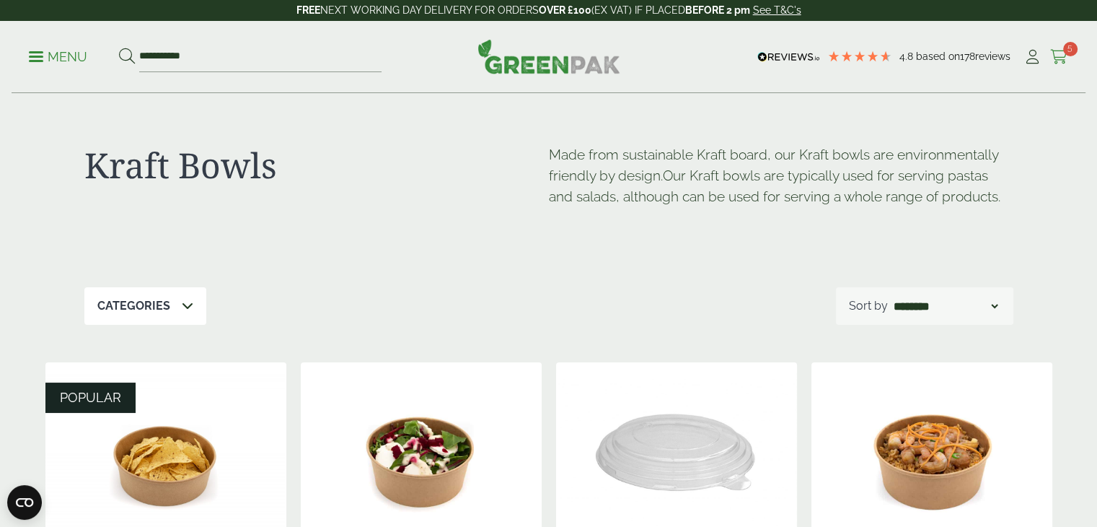
click at [1065, 56] on icon at bounding box center [1059, 57] width 18 height 14
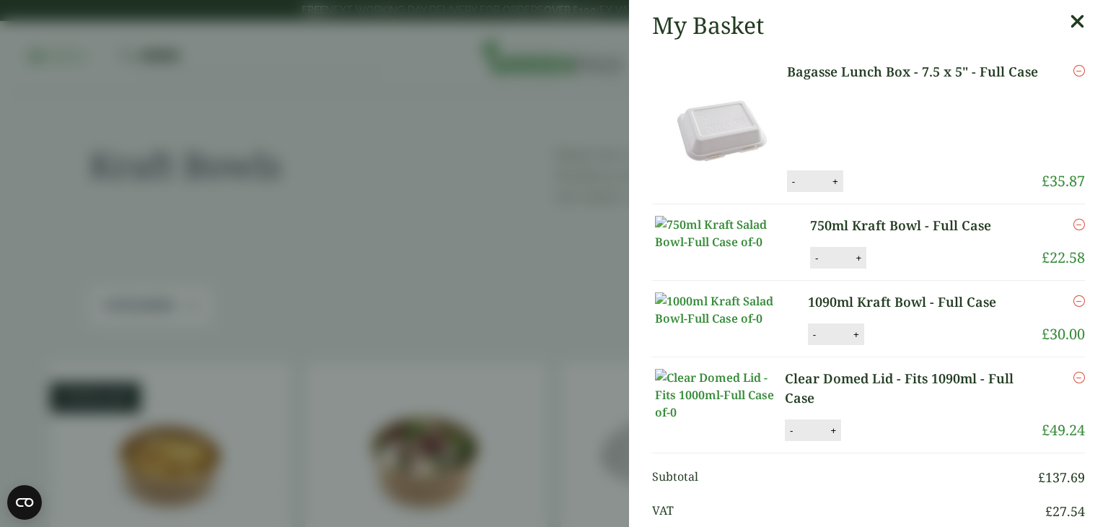
click at [721, 136] on img at bounding box center [720, 127] width 130 height 130
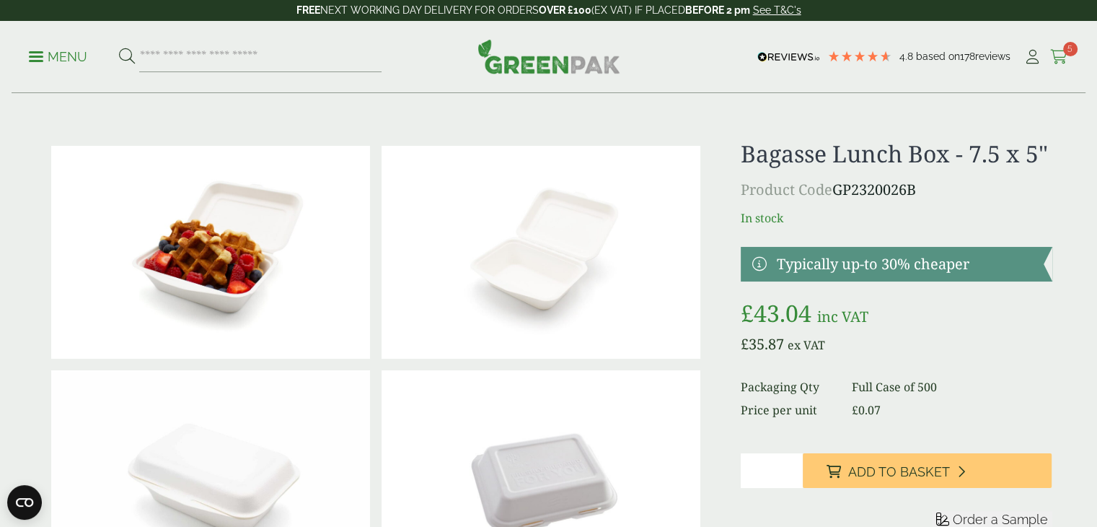
click at [1060, 54] on icon at bounding box center [1059, 57] width 18 height 14
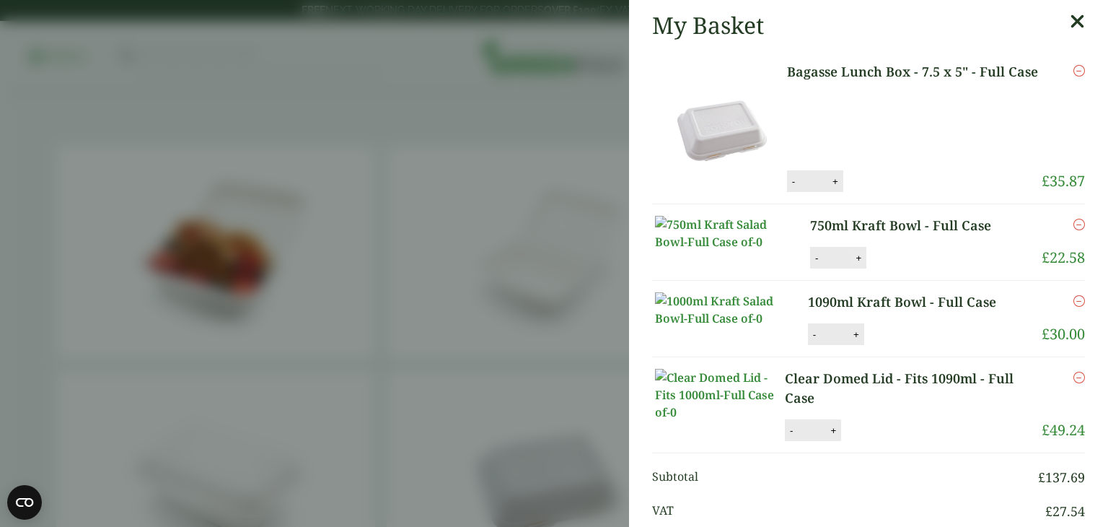
click at [851, 264] on button "+" at bounding box center [858, 258] width 14 height 12
type input "*"
click at [886, 269] on button "Update" at bounding box center [905, 258] width 72 height 22
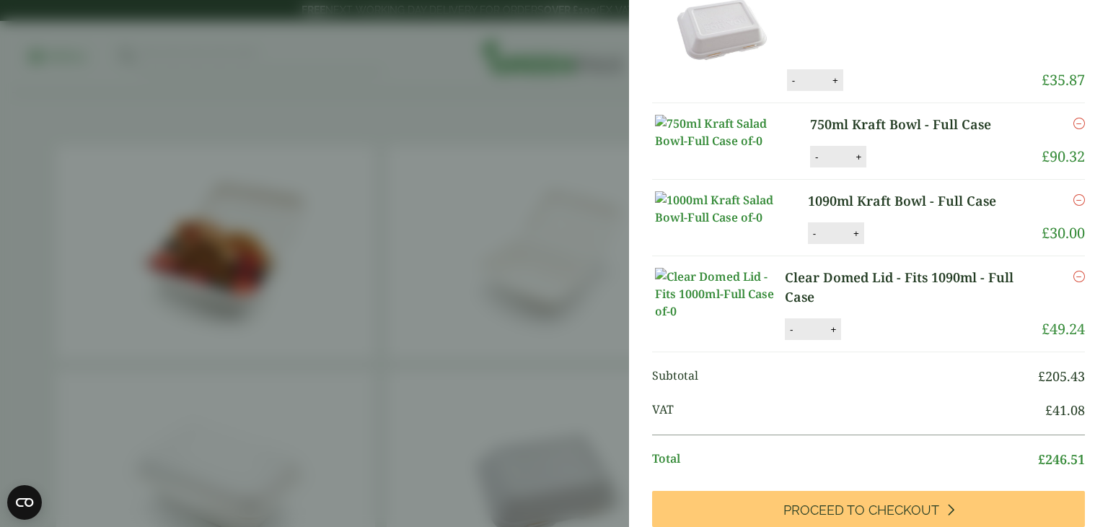
scroll to position [91, 0]
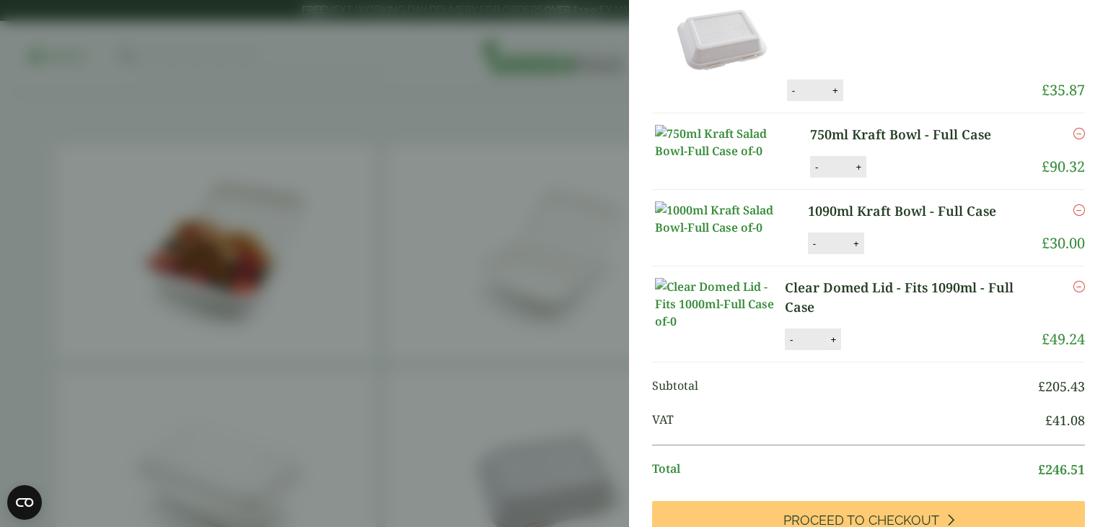
click at [829, 345] on button "+" at bounding box center [833, 339] width 14 height 12
type input "*"
click at [882, 351] on button "Update" at bounding box center [880, 340] width 72 height 22
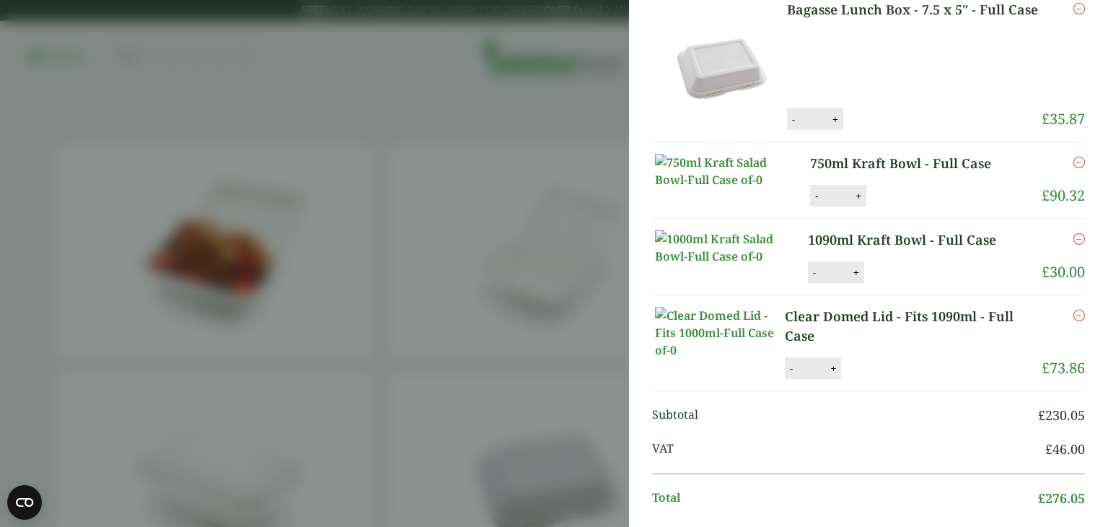
scroll to position [0, 0]
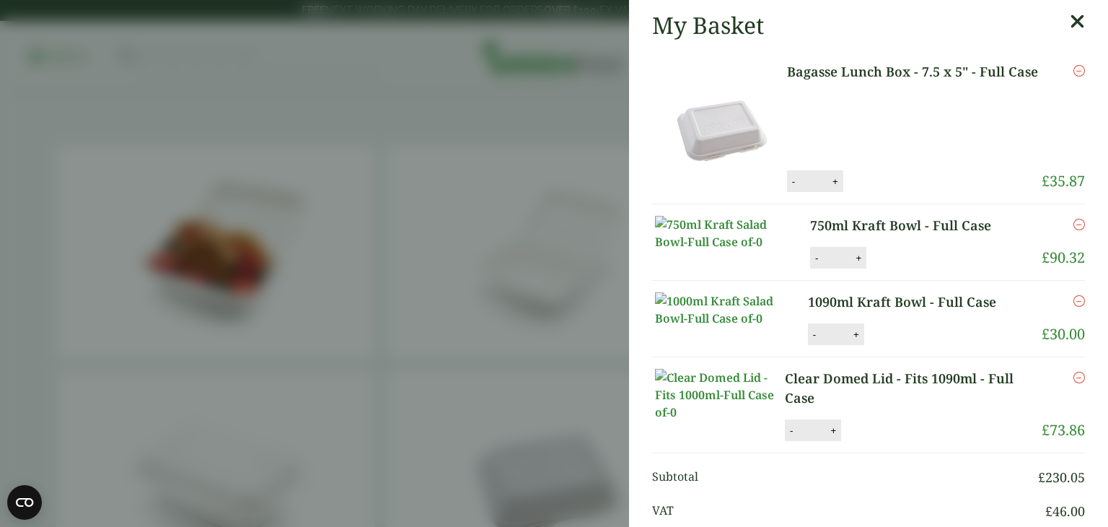
click at [849, 340] on button "+" at bounding box center [856, 334] width 14 height 12
type input "*"
click at [897, 345] on button "Update" at bounding box center [903, 335] width 72 height 22
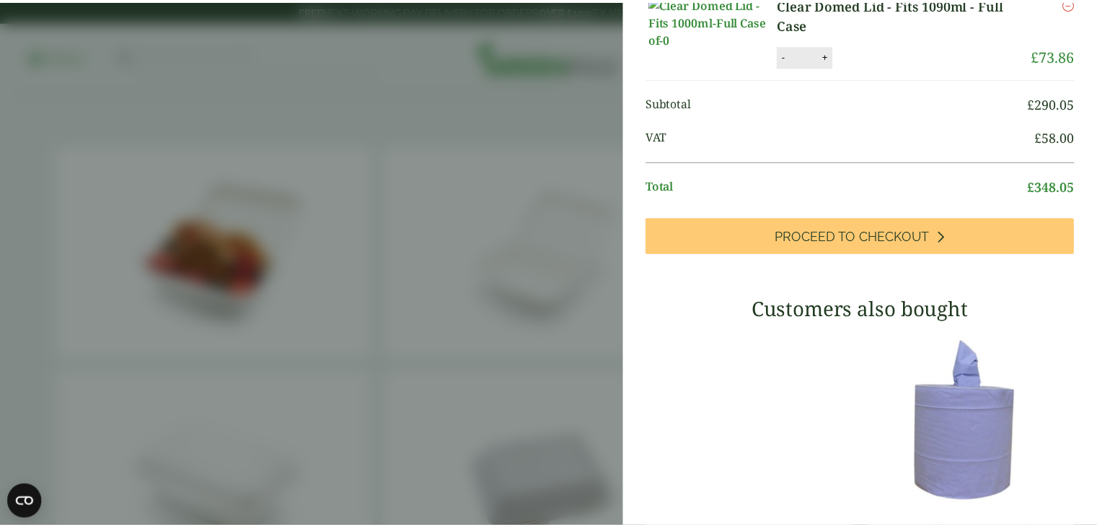
scroll to position [436, 0]
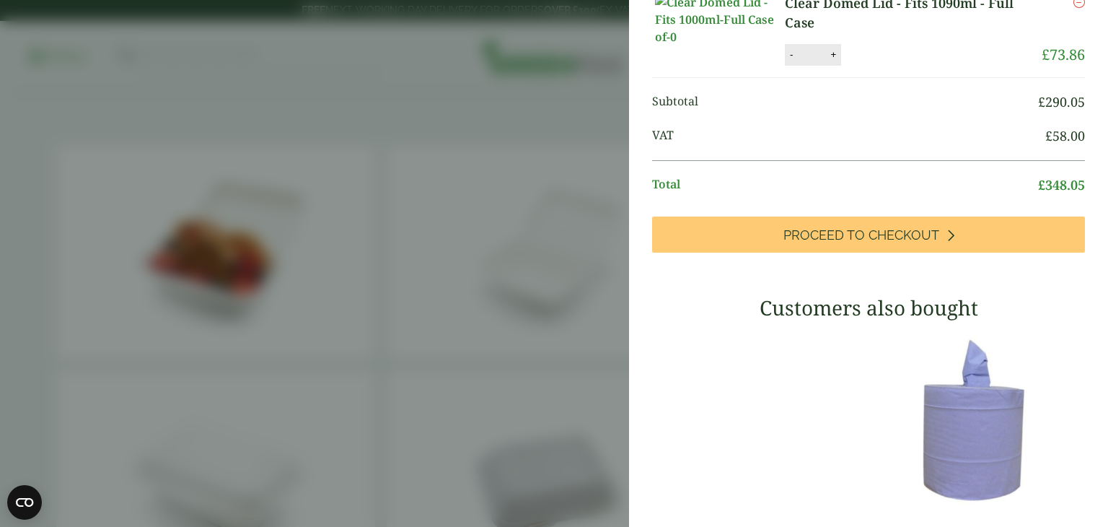
click at [452, 177] on aside "Basket quantity updated My Basket Bagasse Lunch Box - 7.5 x 5" - Full Case Baga…" at bounding box center [554, 263] width 1108 height 527
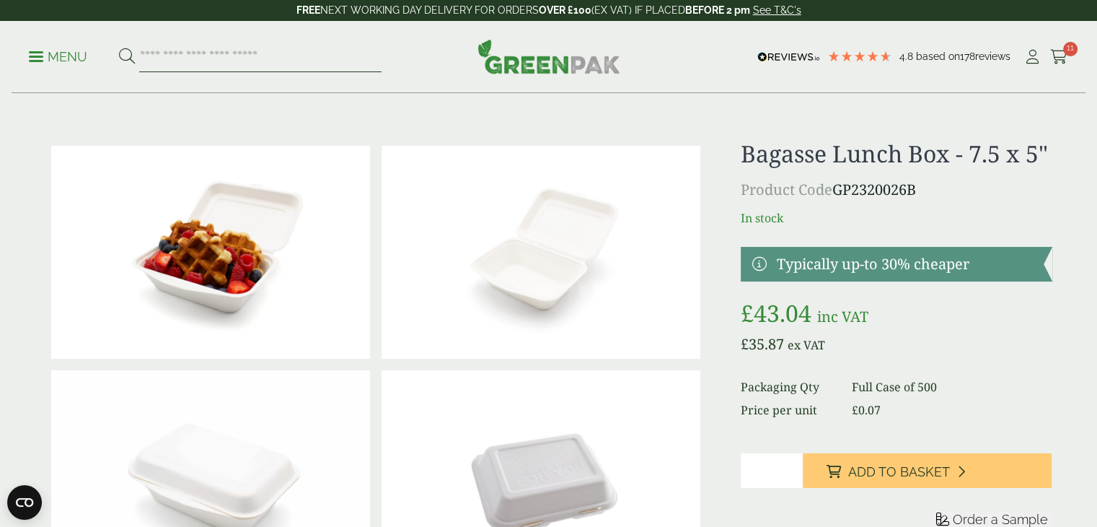
click at [256, 65] on input "search" at bounding box center [260, 57] width 242 height 30
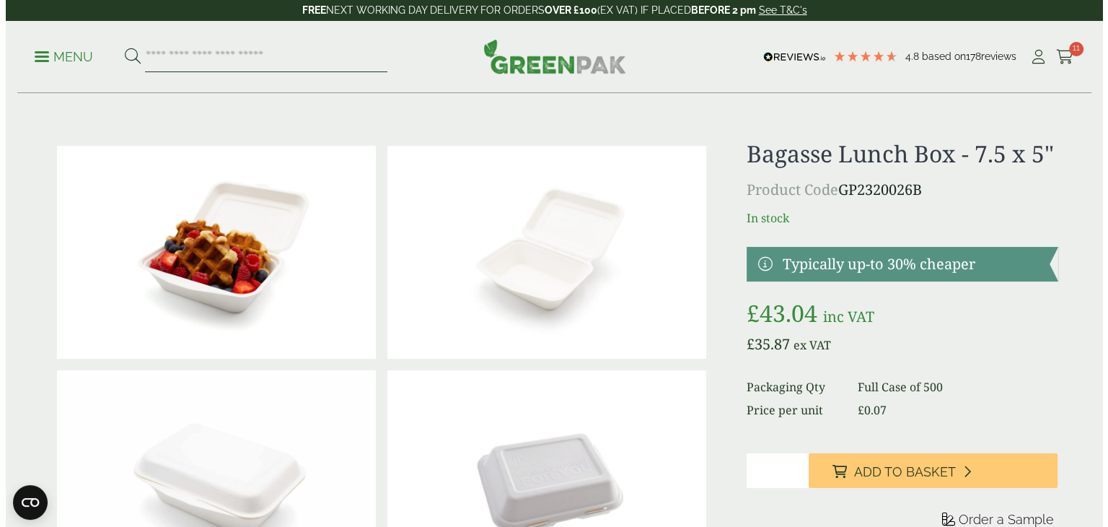
scroll to position [377, 0]
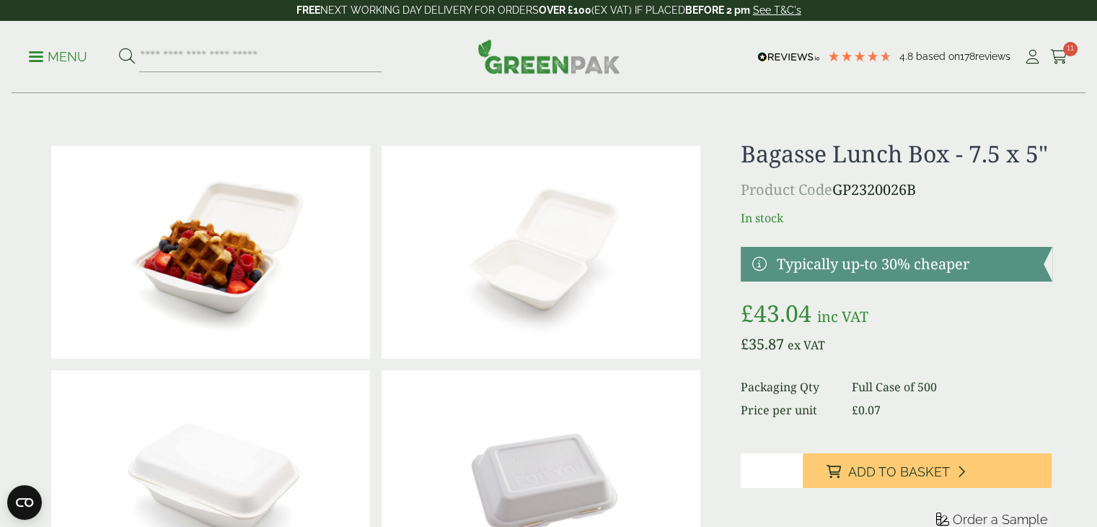
click at [35, 52] on link "Menu" at bounding box center [58, 55] width 58 height 14
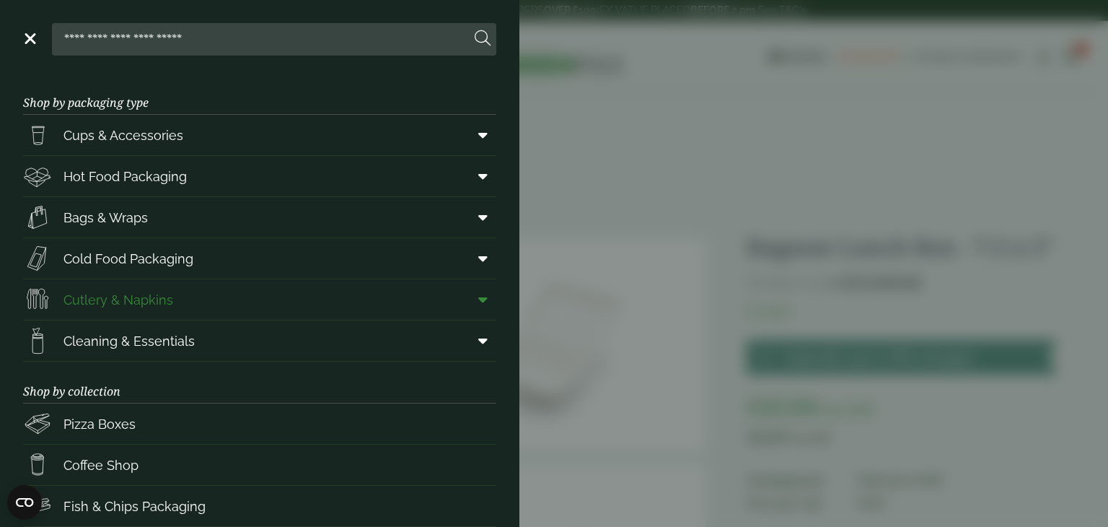
click at [162, 290] on span "Cutlery & Napkins" at bounding box center [118, 299] width 110 height 19
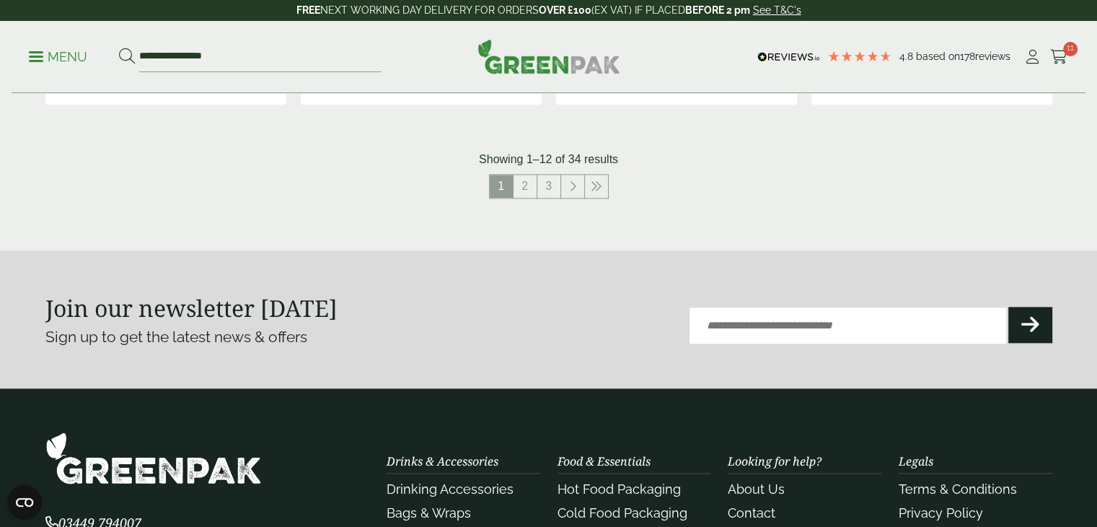
scroll to position [1713, 0]
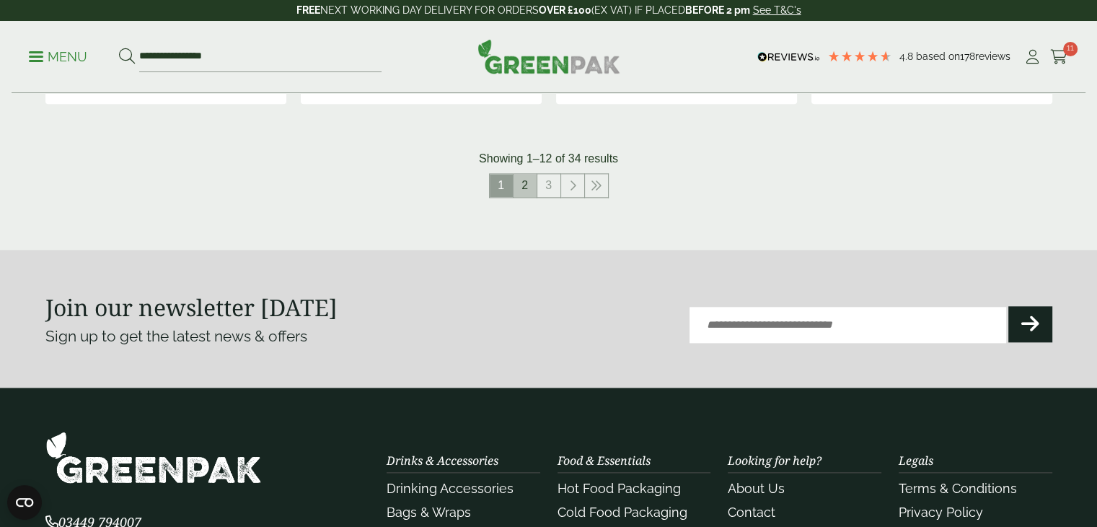
click at [525, 185] on link "2" at bounding box center [525, 185] width 23 height 23
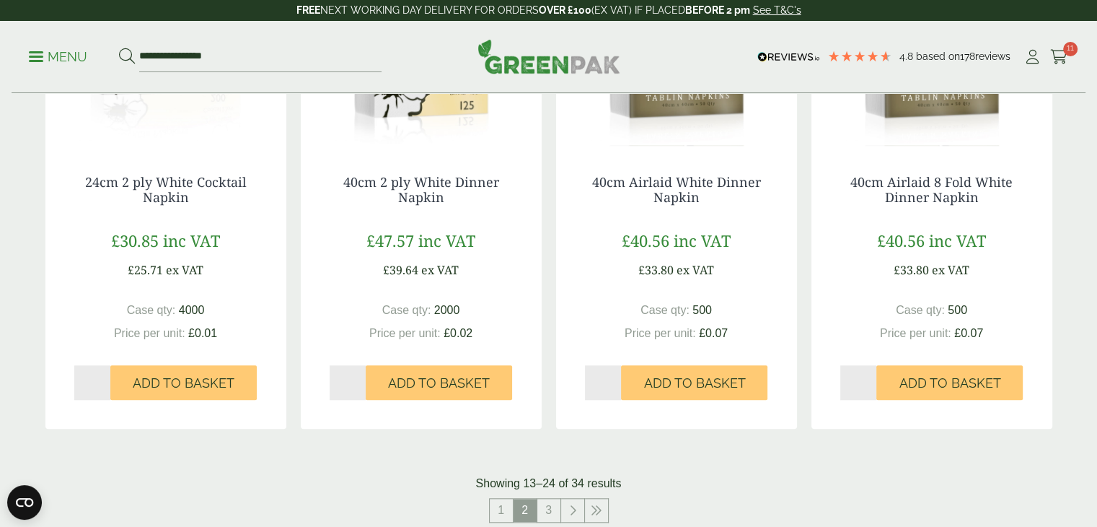
scroll to position [1375, 0]
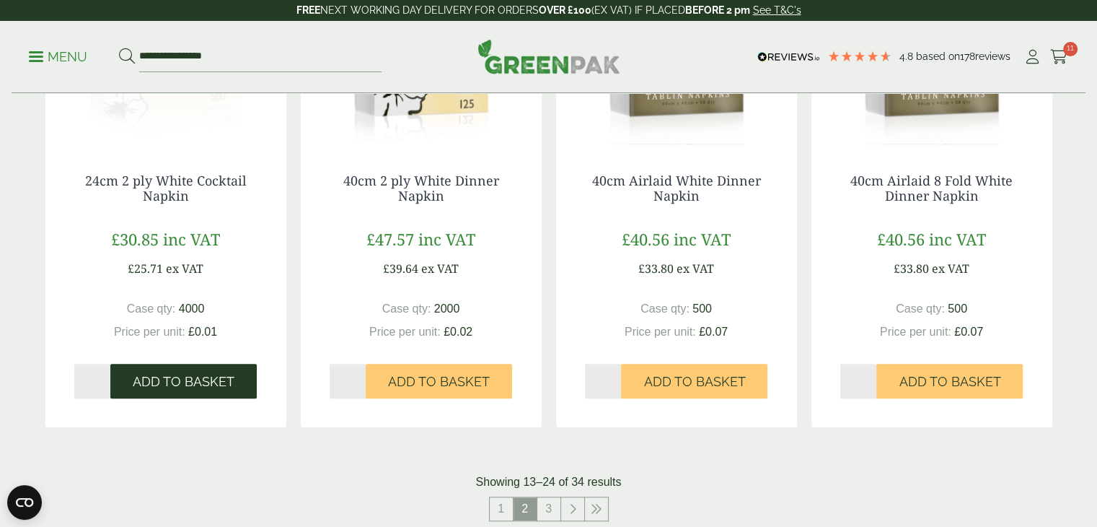
click at [182, 387] on span "Add to Basket" at bounding box center [184, 382] width 102 height 16
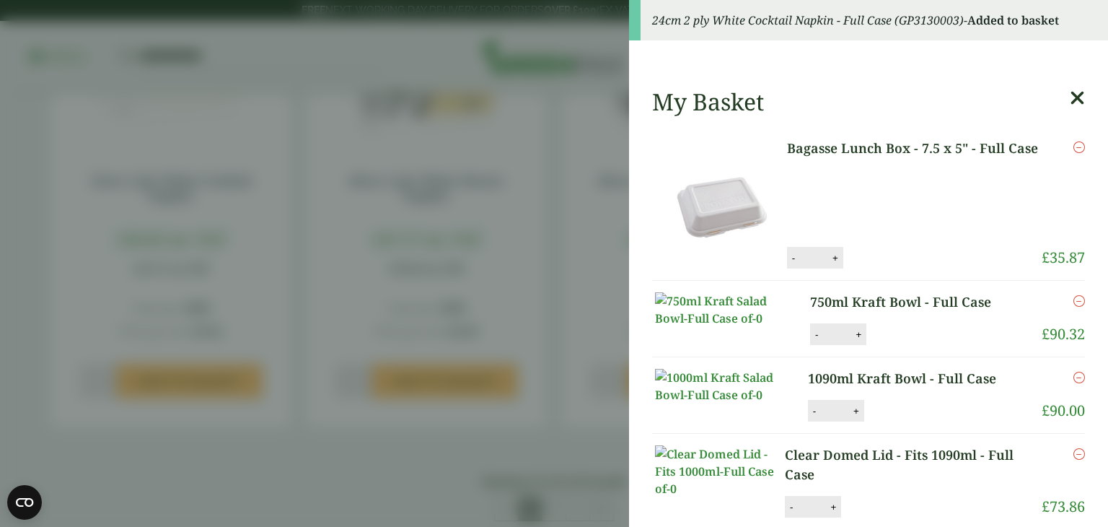
click at [553, 506] on aside "24cm 2 ply White Cocktail Napkin - Full Case (GP3130003) - Added to basket My B…" at bounding box center [554, 263] width 1108 height 527
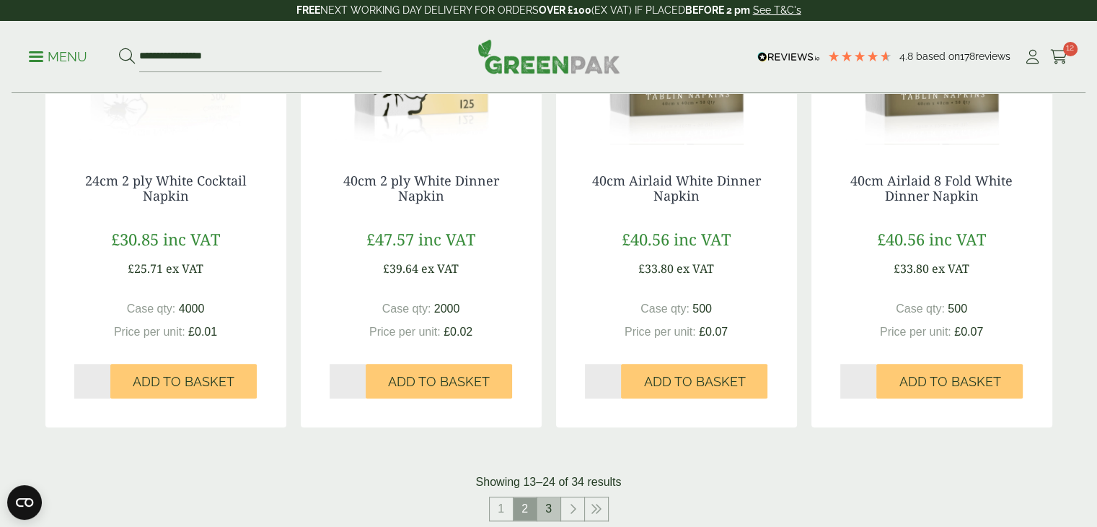
click at [553, 506] on link "3" at bounding box center [548, 508] width 23 height 23
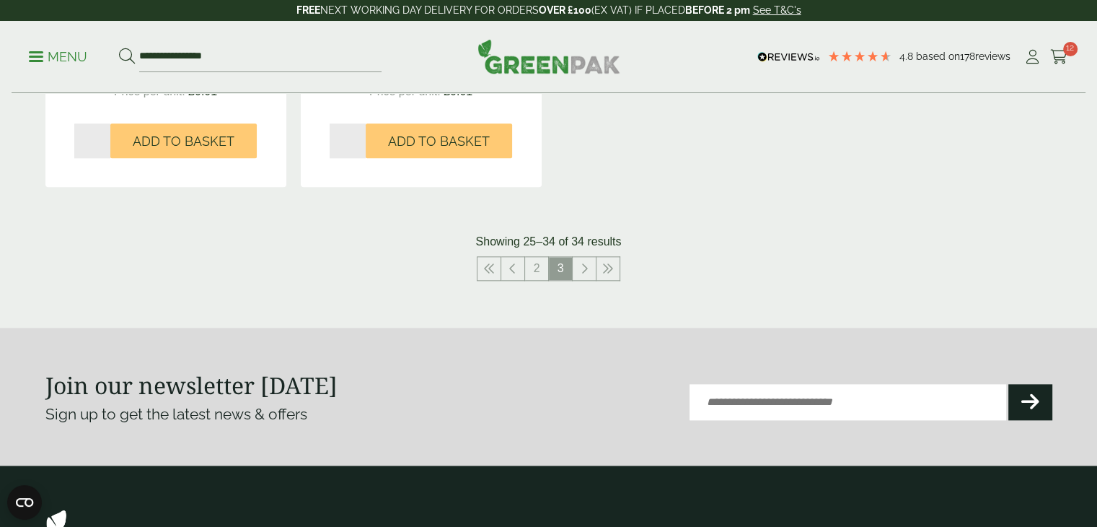
scroll to position [1616, 0]
click at [516, 259] on link at bounding box center [512, 267] width 23 height 23
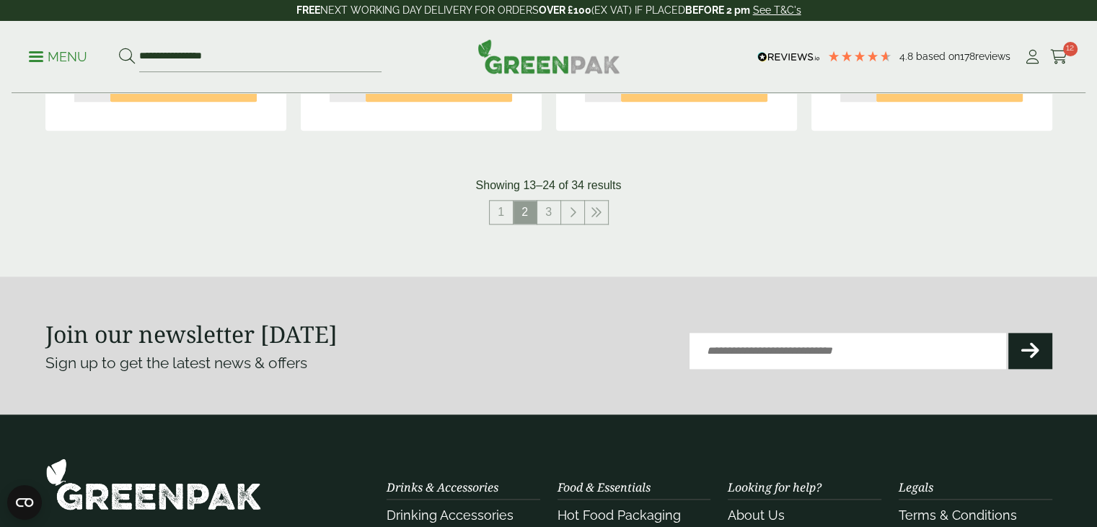
scroll to position [1670, 0]
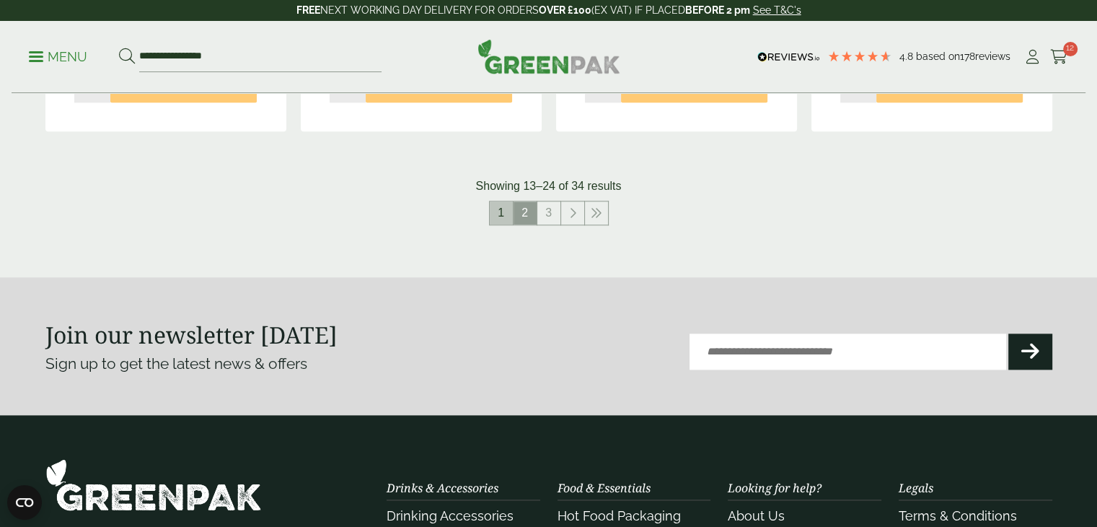
click at [500, 203] on link "1" at bounding box center [501, 212] width 23 height 23
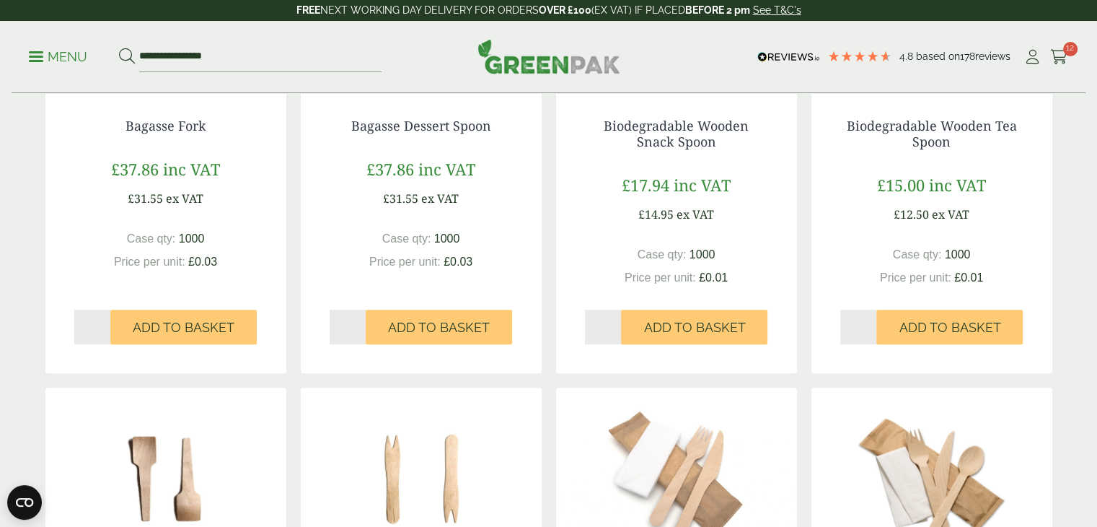
scroll to position [952, 0]
click at [615, 321] on input "*" at bounding box center [603, 326] width 37 height 35
click at [614, 328] on input "*" at bounding box center [603, 326] width 37 height 35
type input "*"
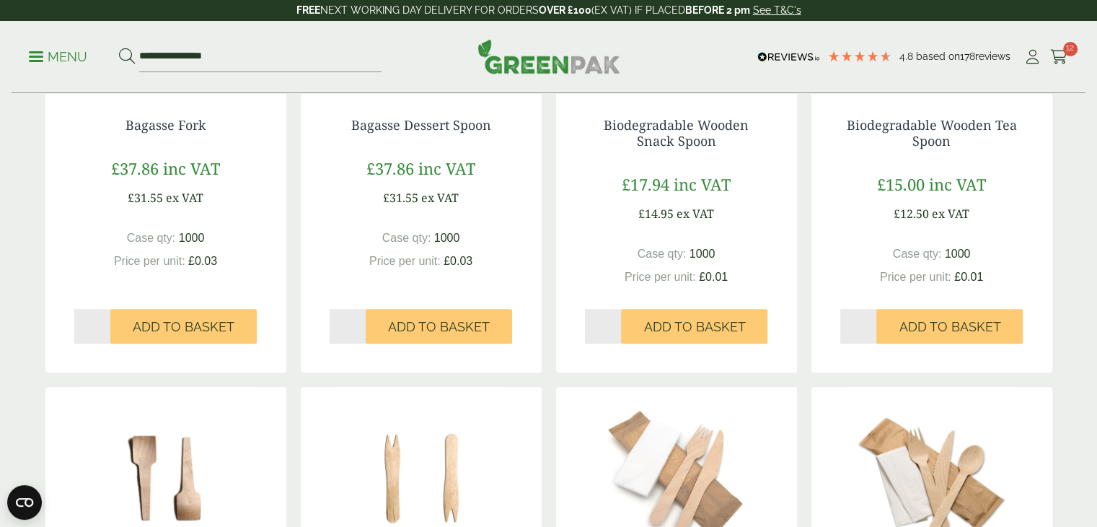
click at [615, 321] on input "*" at bounding box center [603, 326] width 37 height 35
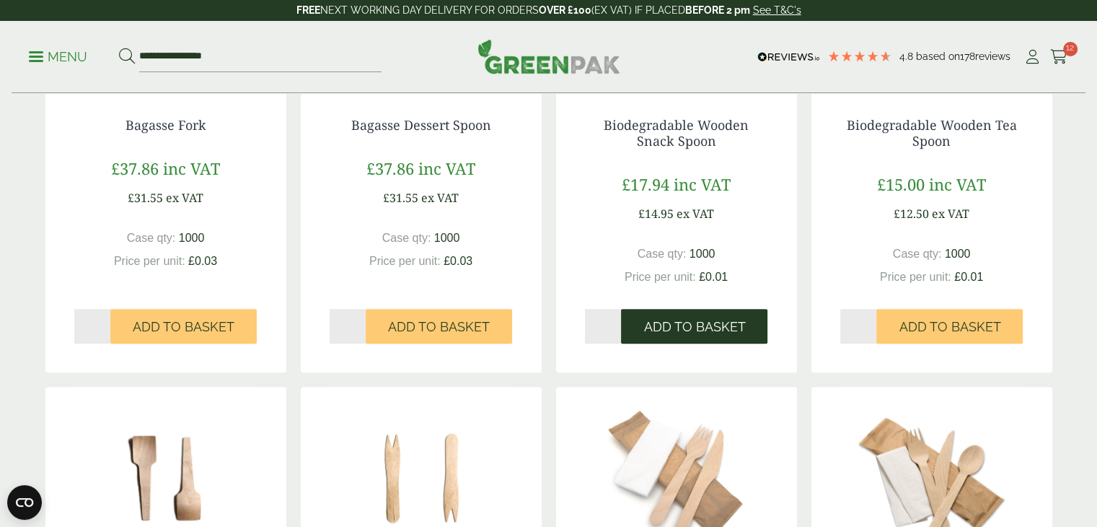
click at [674, 327] on span "Add to Basket" at bounding box center [694, 327] width 102 height 16
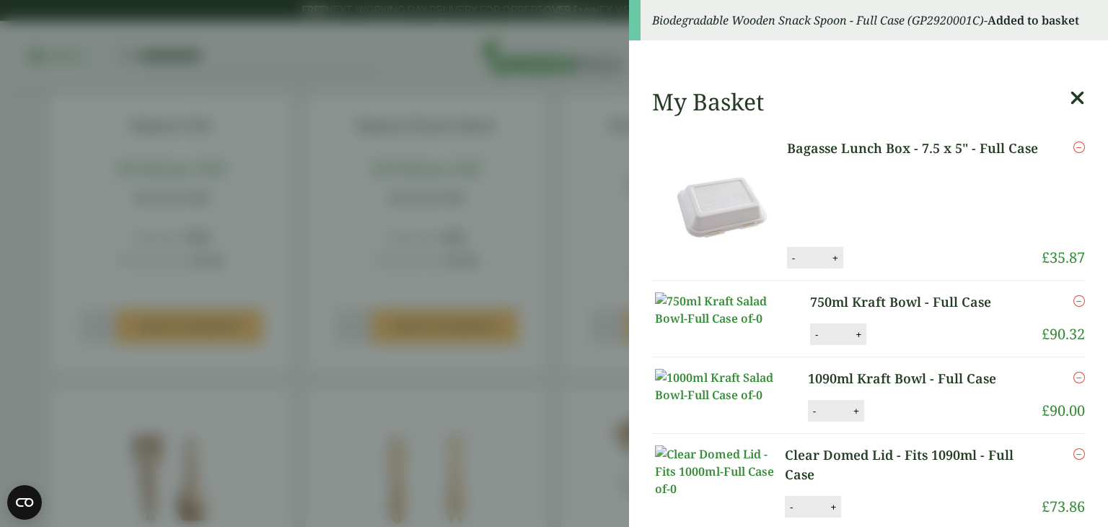
click at [594, 208] on aside "Biodegradable Wooden Snack Spoon - Full Case (GP2920001C) - Added to basket My …" at bounding box center [554, 263] width 1108 height 527
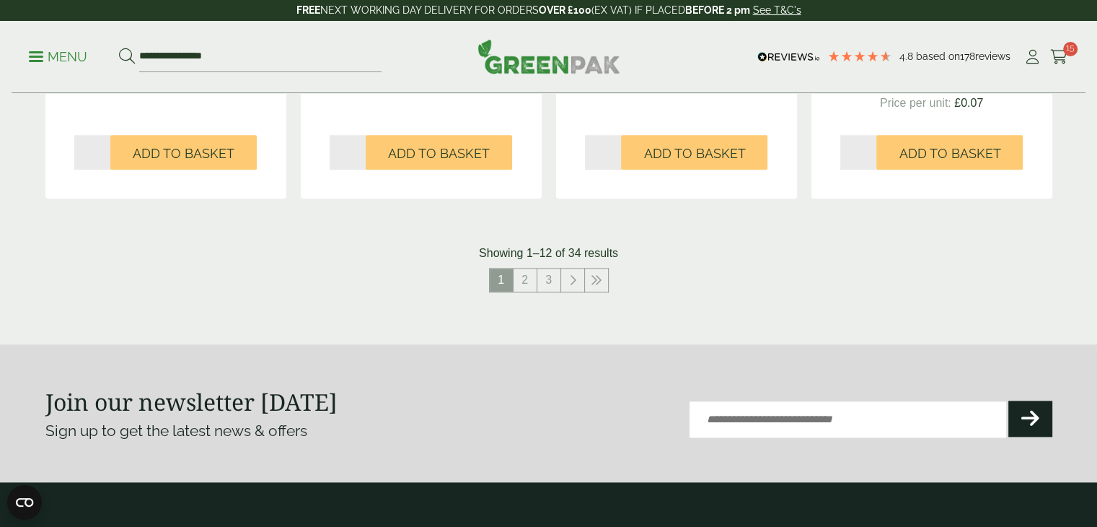
scroll to position [1616, 0]
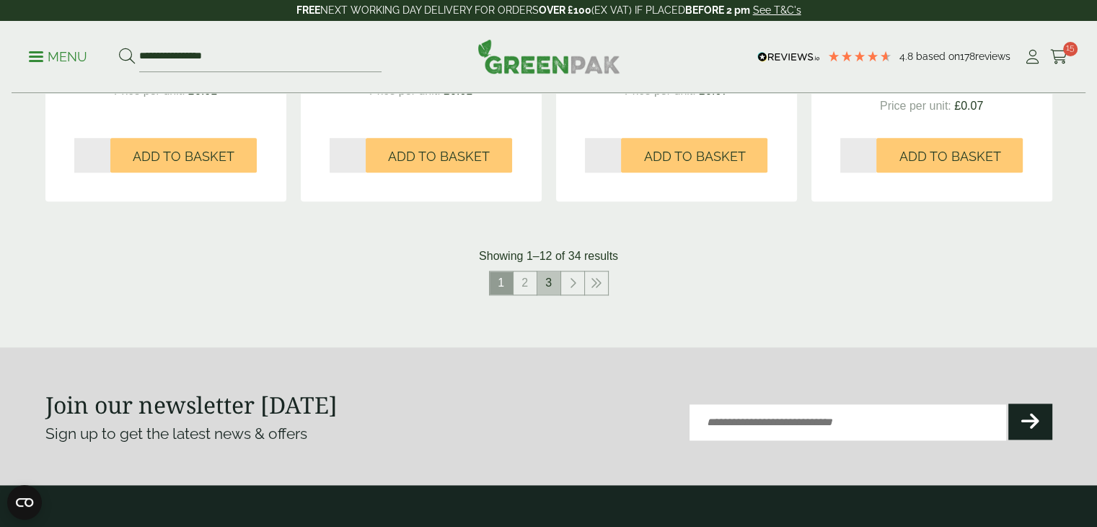
click at [545, 272] on link "3" at bounding box center [548, 282] width 23 height 23
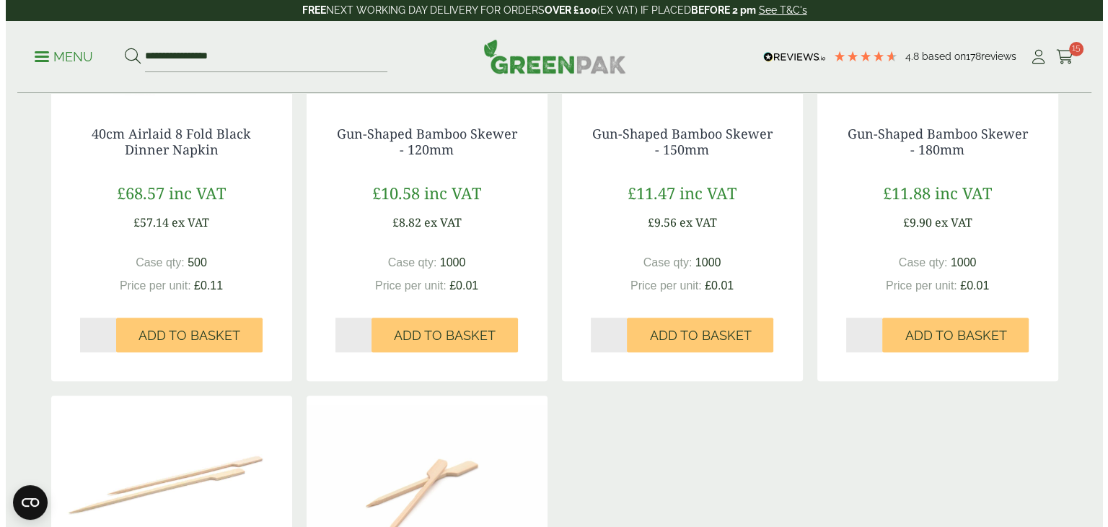
scroll to position [882, 0]
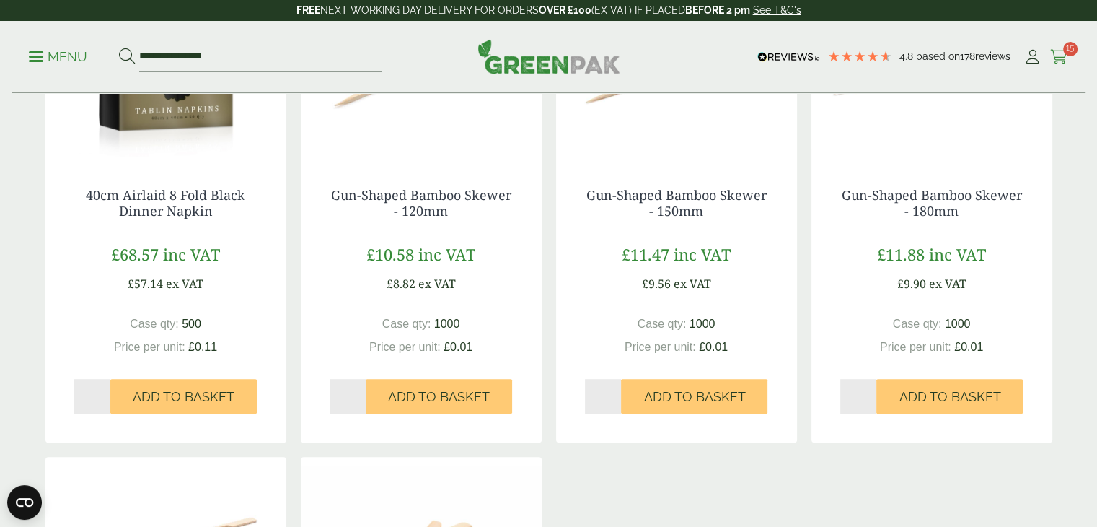
click at [1061, 53] on icon at bounding box center [1059, 57] width 18 height 14
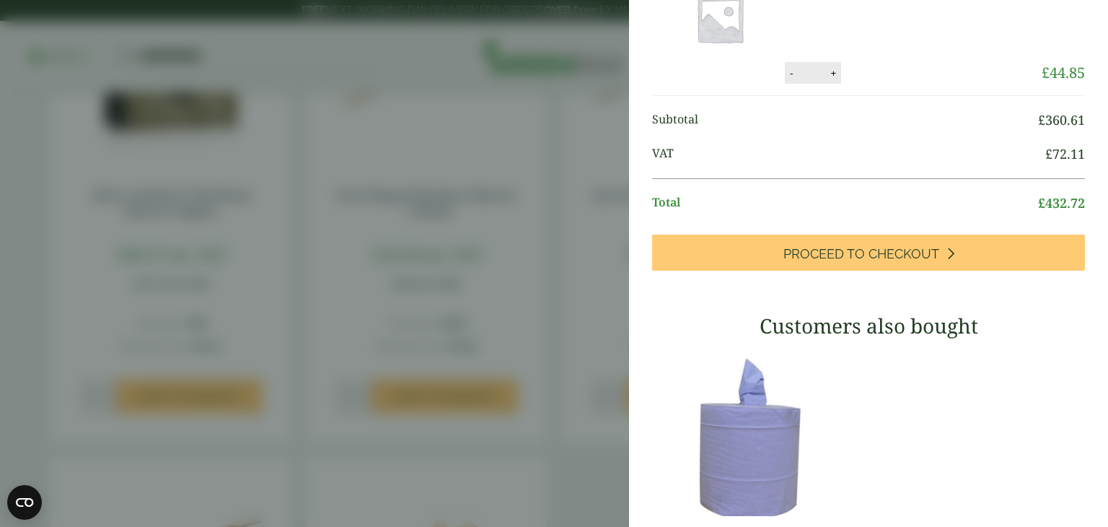
scroll to position [603, 0]
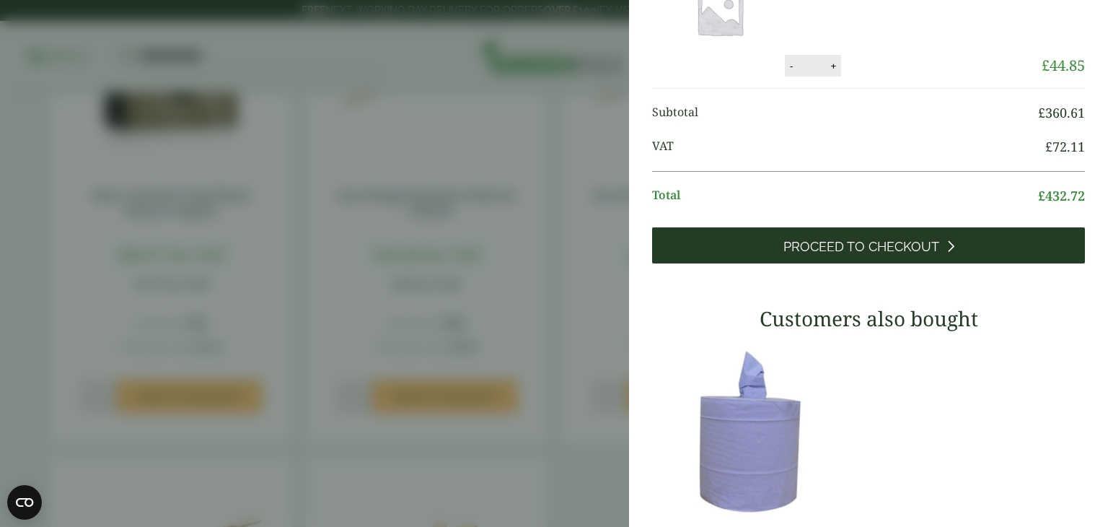
drag, startPoint x: 837, startPoint y: 350, endPoint x: 809, endPoint y: 359, distance: 29.0
click at [809, 255] on span "Proceed to Checkout" at bounding box center [861, 247] width 156 height 16
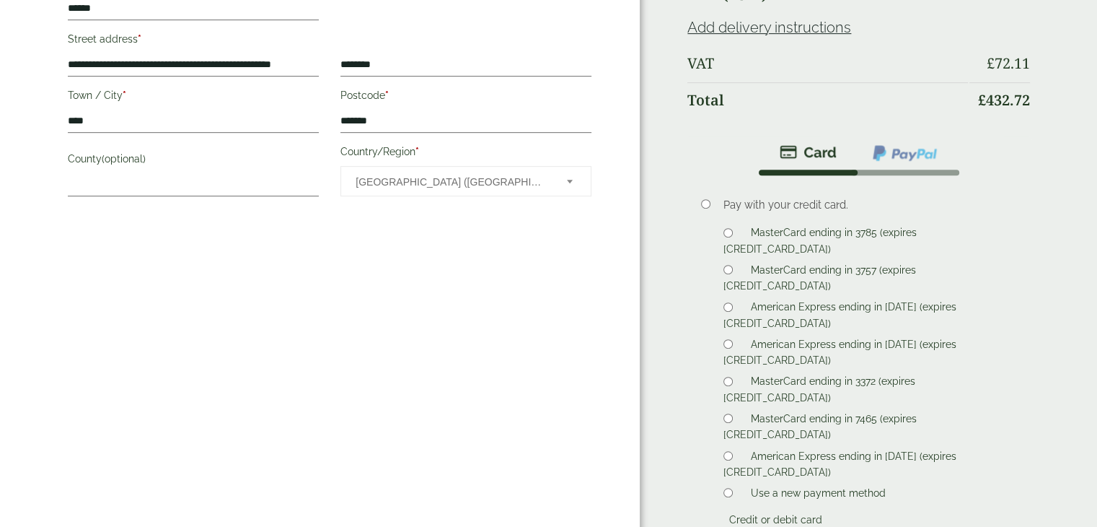
scroll to position [822, 0]
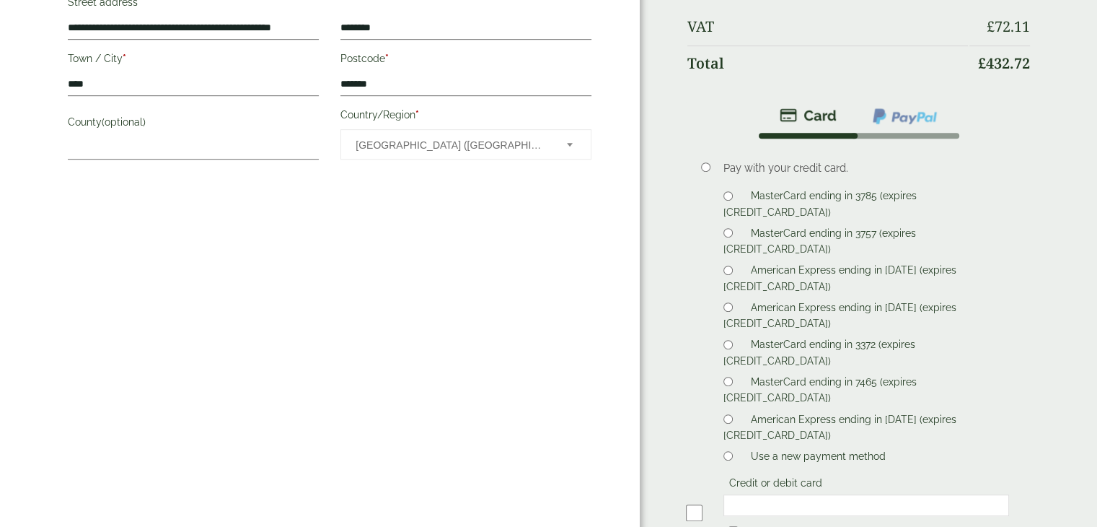
click at [855, 494] on div at bounding box center [866, 505] width 286 height 22
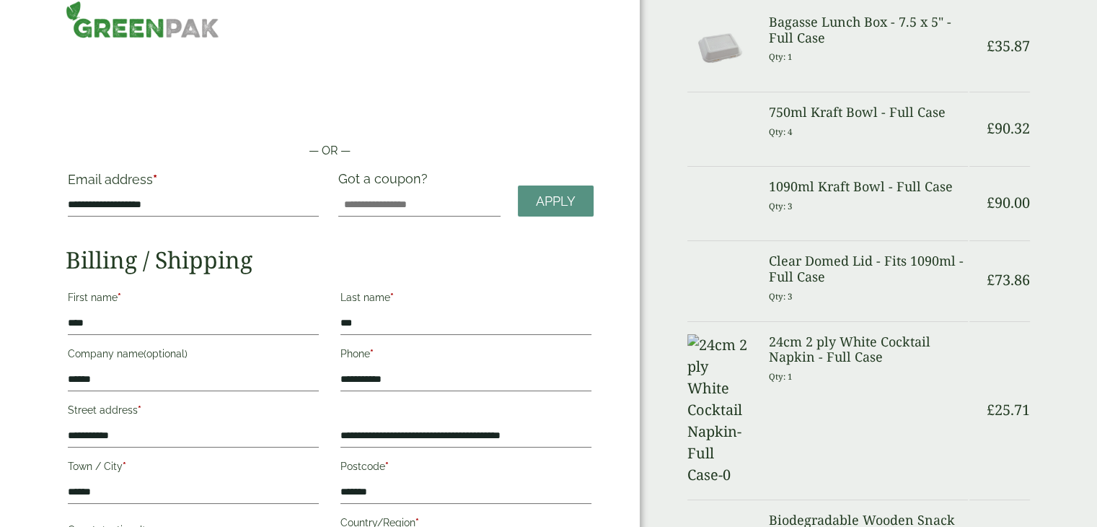
scroll to position [0, 0]
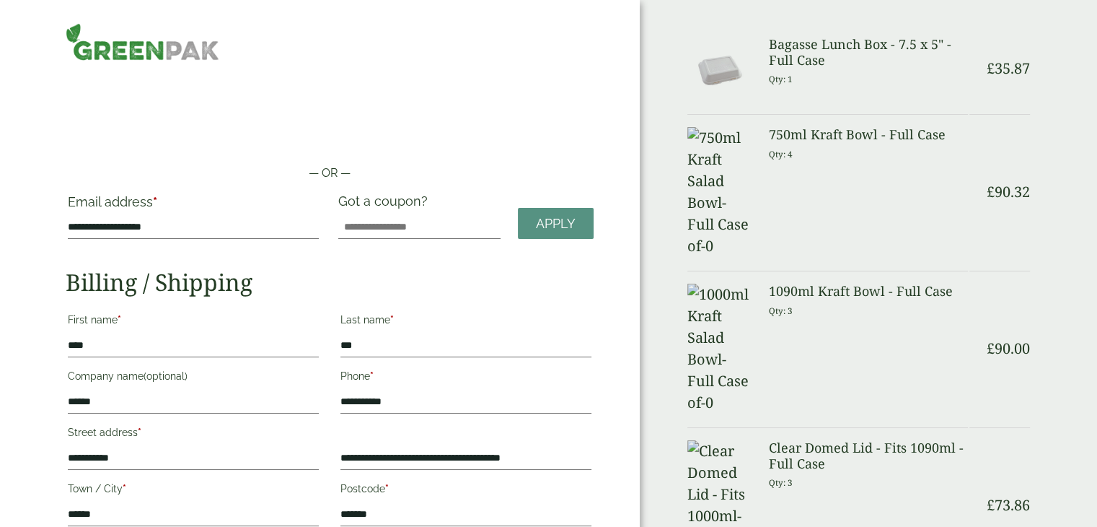
click at [724, 283] on img at bounding box center [718, 348] width 63 height 130
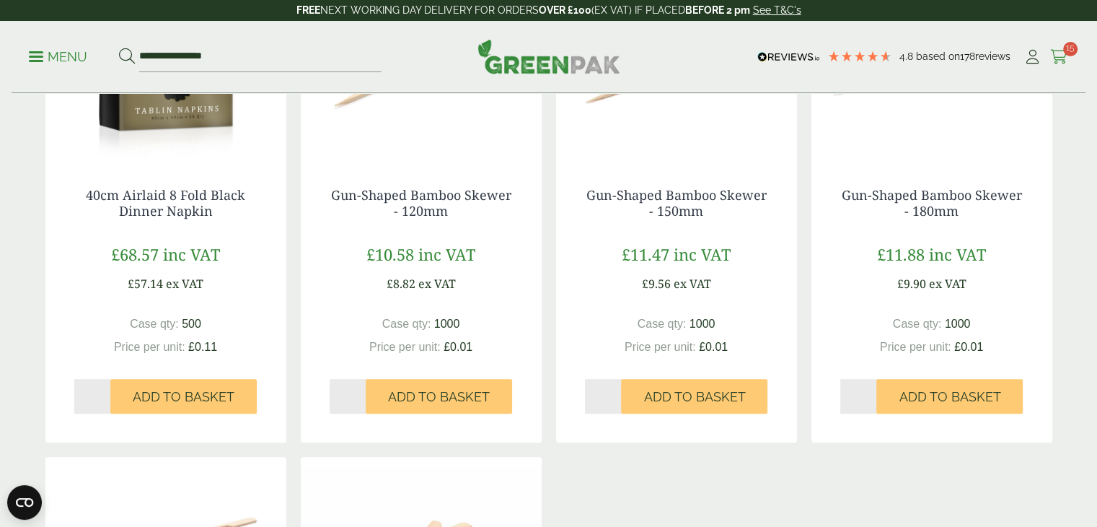
click at [1062, 51] on icon at bounding box center [1059, 57] width 18 height 14
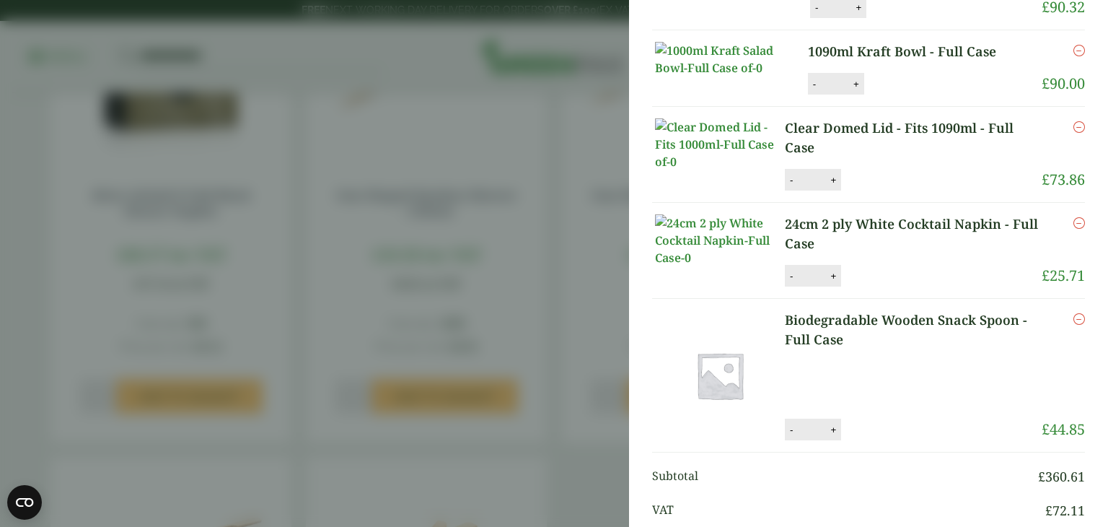
scroll to position [252, 0]
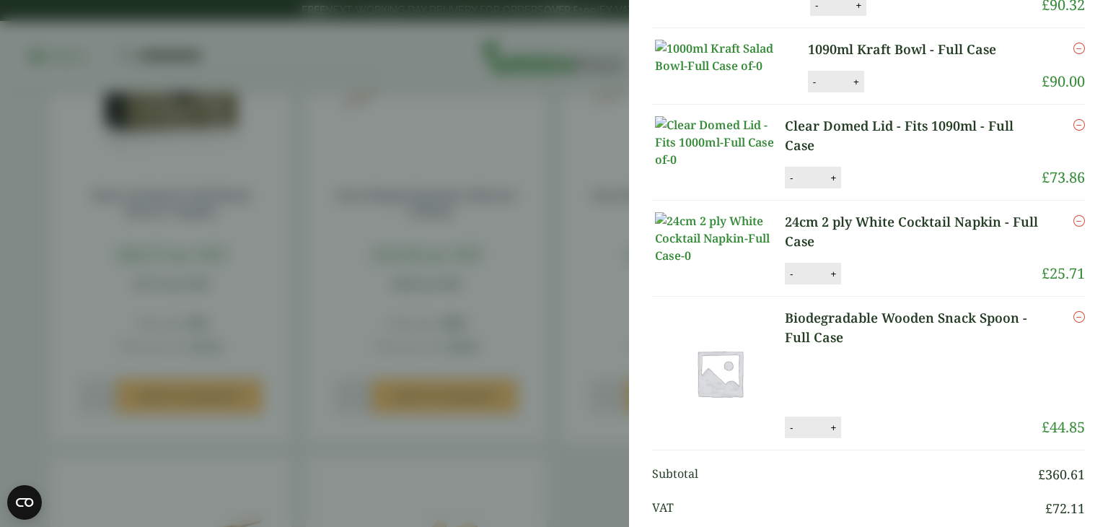
click at [793, 184] on button "-" at bounding box center [791, 178] width 12 height 12
type input "*"
click at [891, 189] on button "Update" at bounding box center [880, 178] width 72 height 22
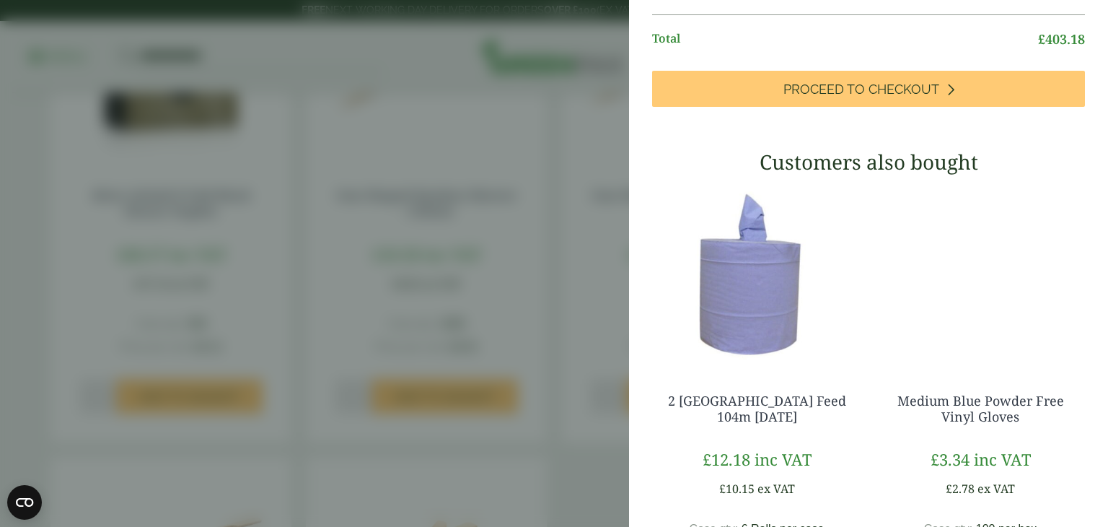
scroll to position [793, 0]
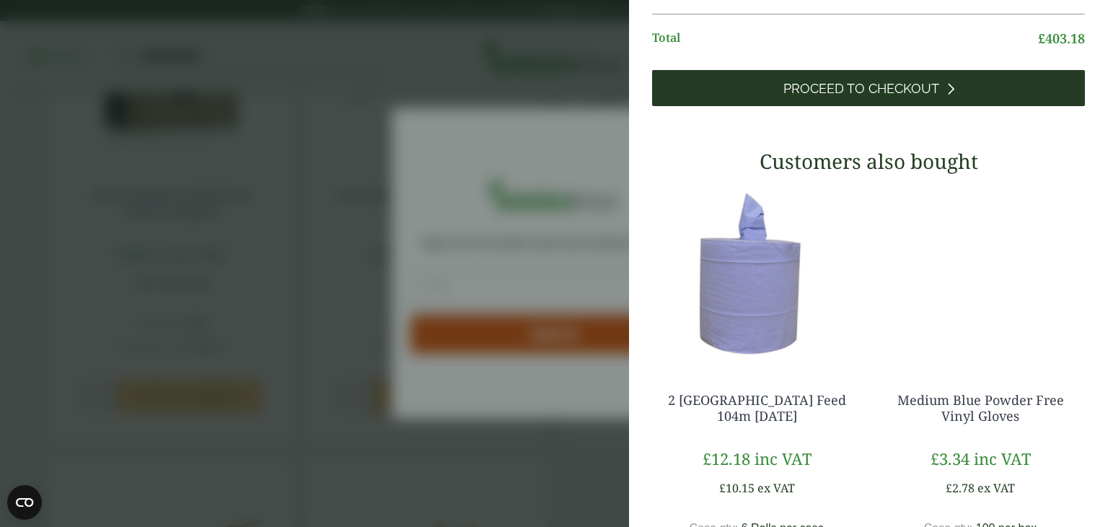
click at [882, 97] on span "Proceed to Checkout" at bounding box center [861, 89] width 156 height 16
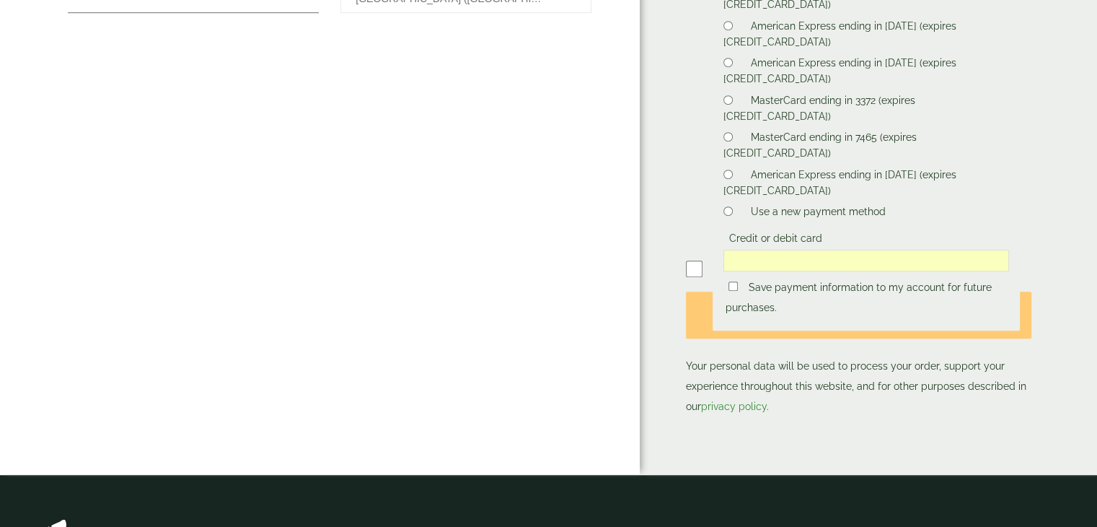
scroll to position [969, 0]
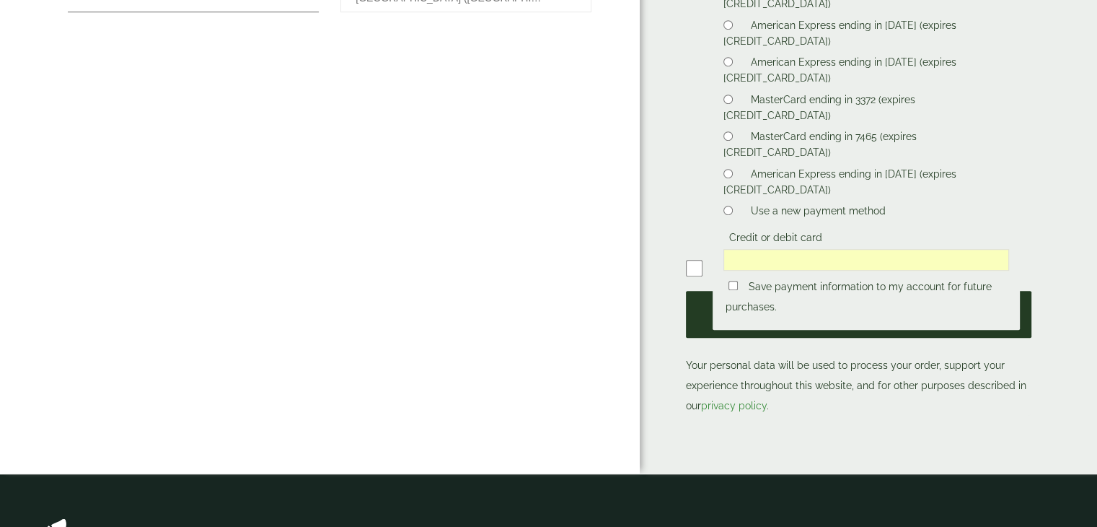
drag, startPoint x: 700, startPoint y: 334, endPoint x: 1013, endPoint y: 307, distance: 314.2
click at [1013, 307] on button "Place order" at bounding box center [858, 314] width 345 height 47
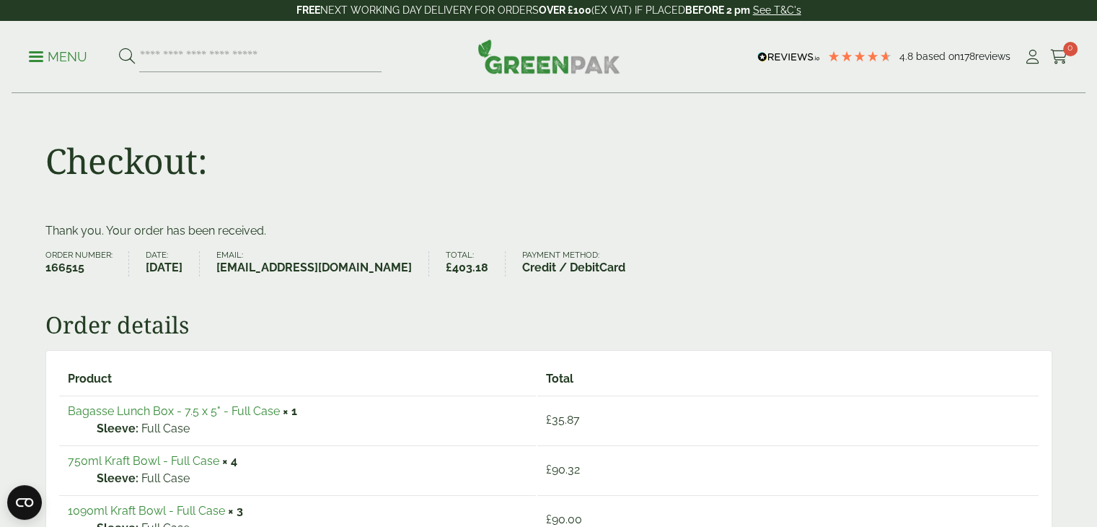
click at [555, 63] on img at bounding box center [548, 56] width 143 height 35
